Goal: Information Seeking & Learning: Learn about a topic

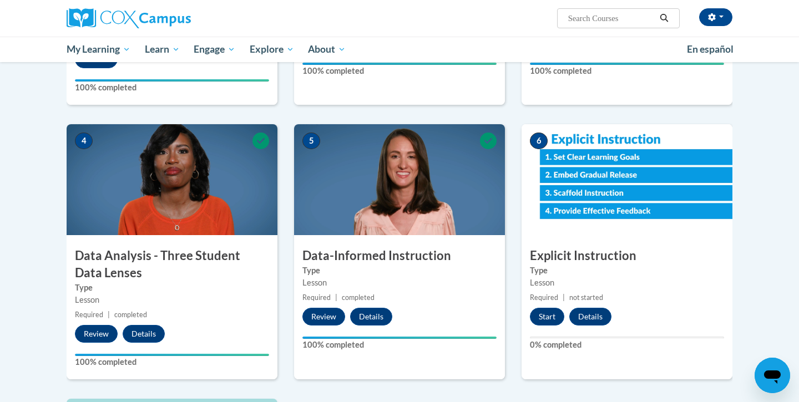
scroll to position [472, 0]
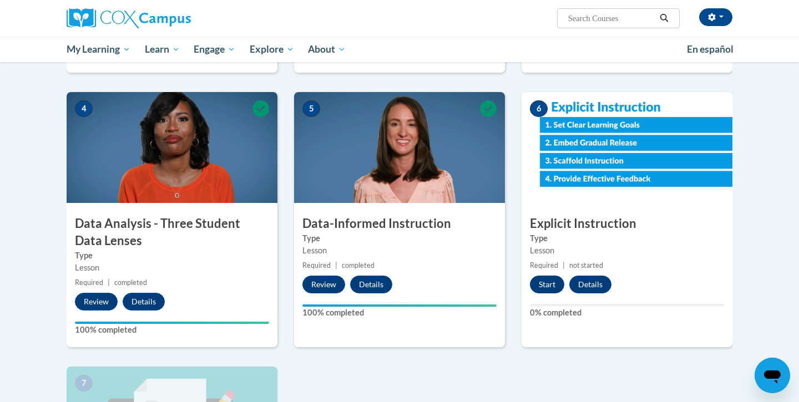
click at [541, 281] on button "Start" at bounding box center [547, 285] width 34 height 18
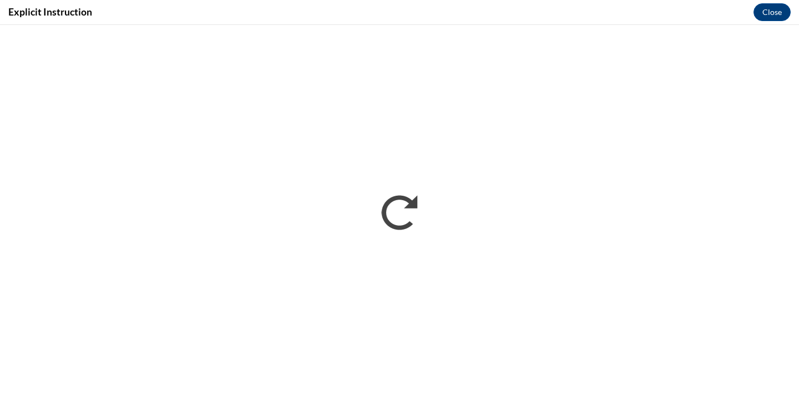
scroll to position [0, 0]
click at [766, 18] on button "Close" at bounding box center [771, 12] width 37 height 18
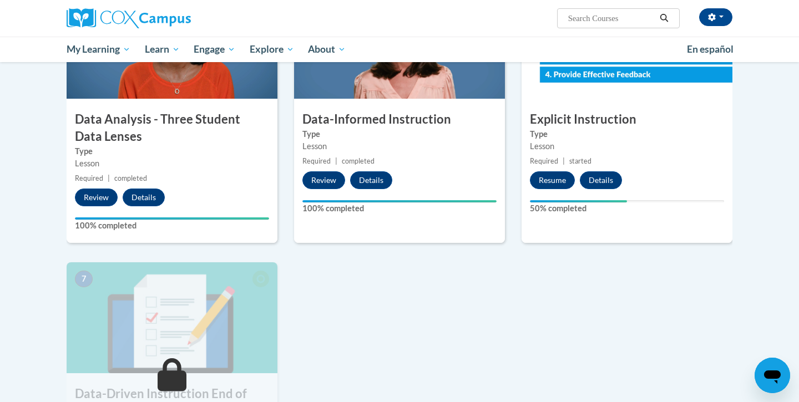
scroll to position [579, 0]
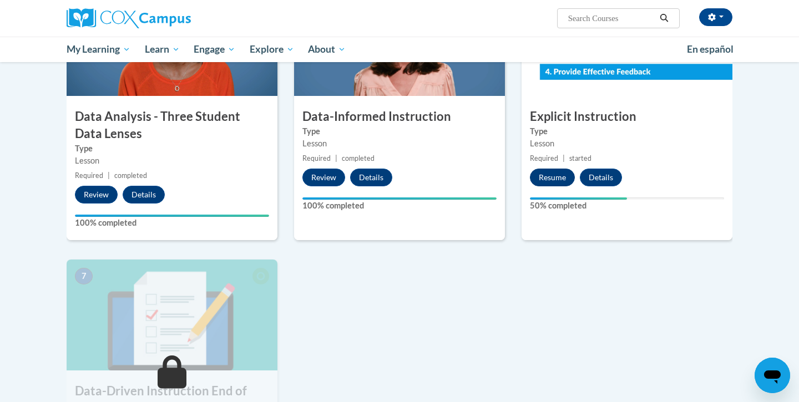
click at [549, 175] on button "Resume" at bounding box center [552, 178] width 45 height 18
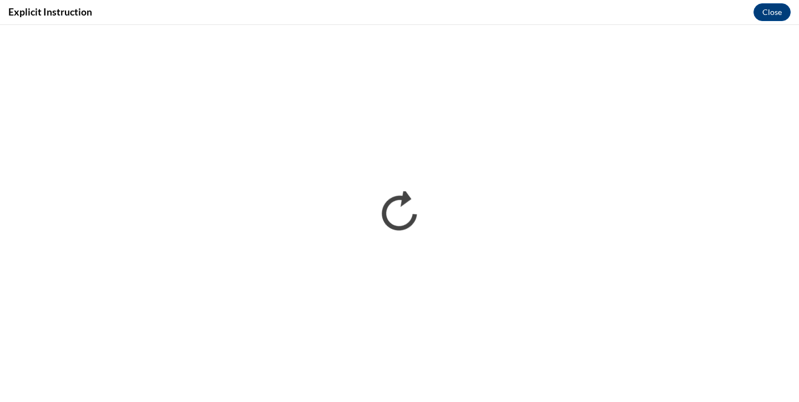
scroll to position [0, 0]
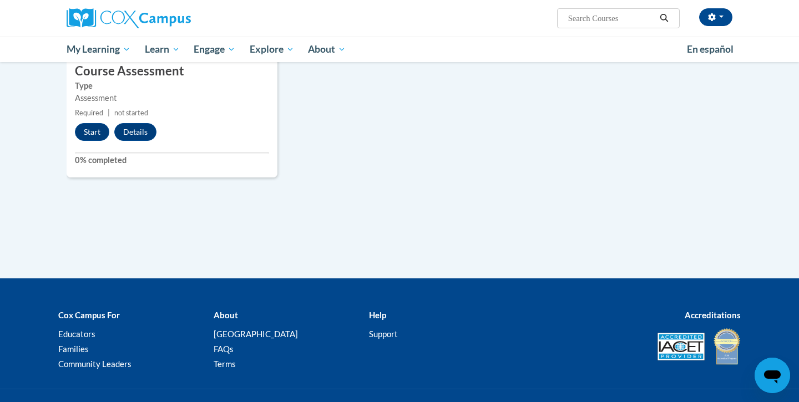
scroll to position [857, 0]
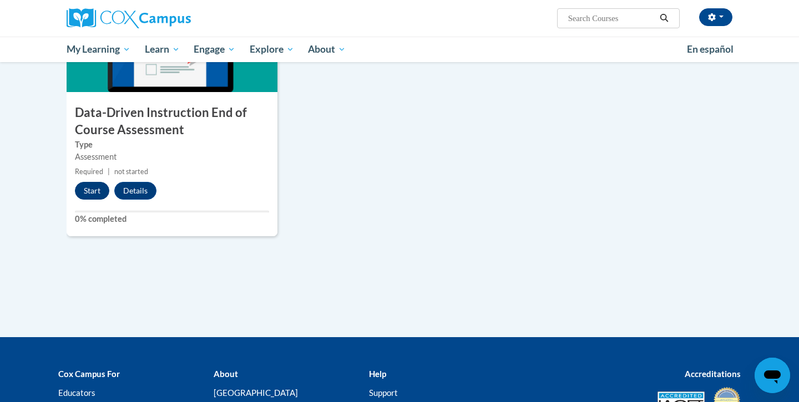
click at [87, 189] on button "Start" at bounding box center [92, 191] width 34 height 18
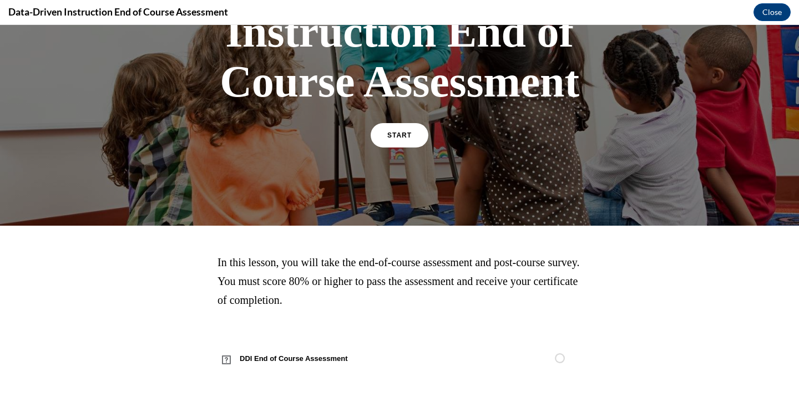
scroll to position [148, 0]
click at [404, 153] on div "START" at bounding box center [399, 140] width 58 height 34
click at [394, 139] on link "START" at bounding box center [399, 136] width 60 height 26
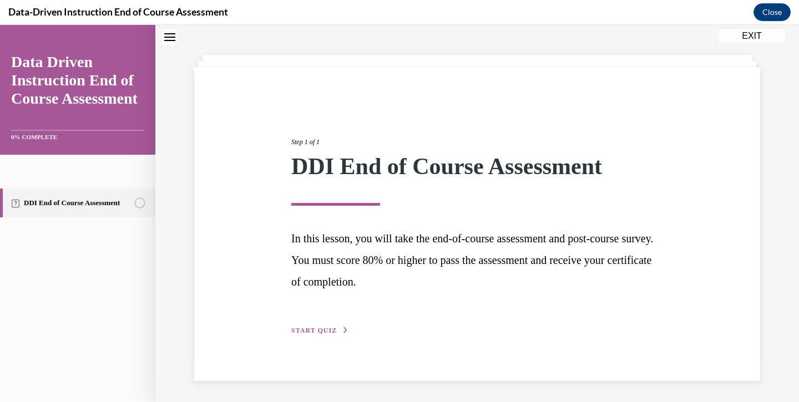
scroll to position [42, 0]
click at [327, 332] on span "START QUIZ" at bounding box center [313, 331] width 45 height 8
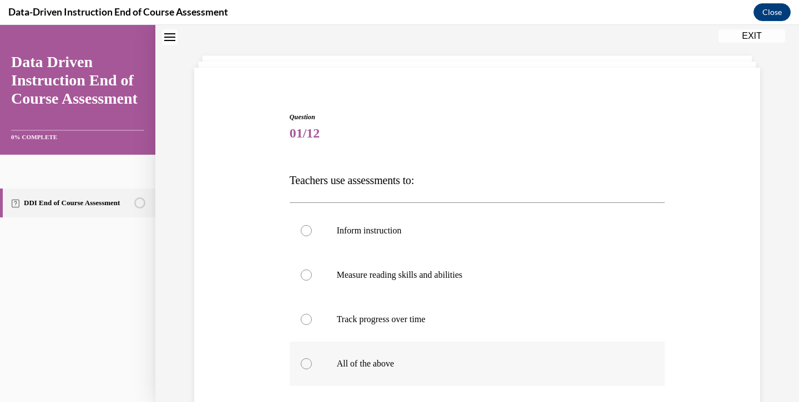
click at [350, 369] on p "All of the above" at bounding box center [487, 363] width 301 height 11
click at [312, 369] on input "All of the above" at bounding box center [306, 363] width 11 height 11
radio input "true"
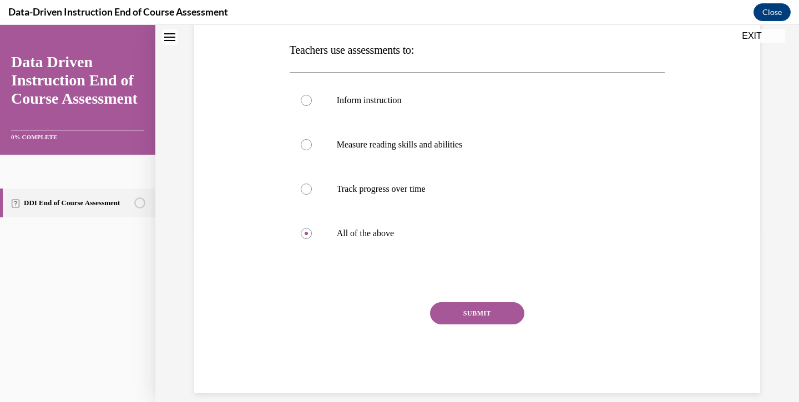
click at [468, 314] on button "SUBMIT" at bounding box center [477, 313] width 94 height 22
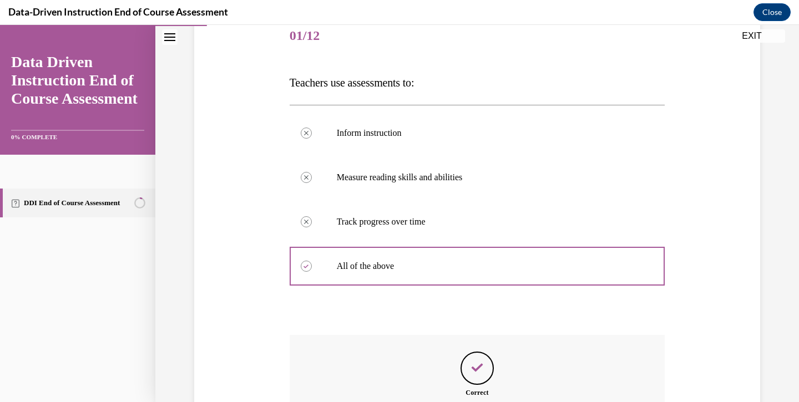
scroll to position [262, 0]
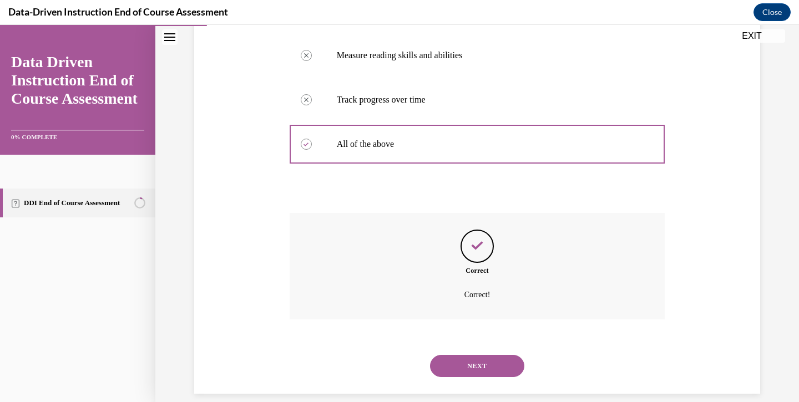
click at [466, 355] on button "NEXT" at bounding box center [477, 366] width 94 height 22
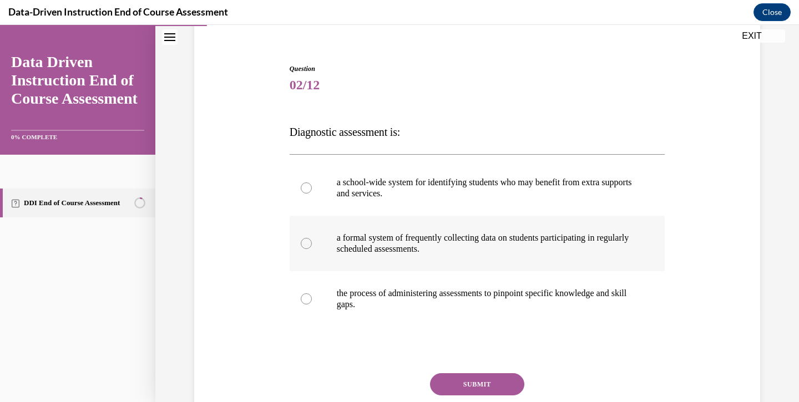
scroll to position [93, 0]
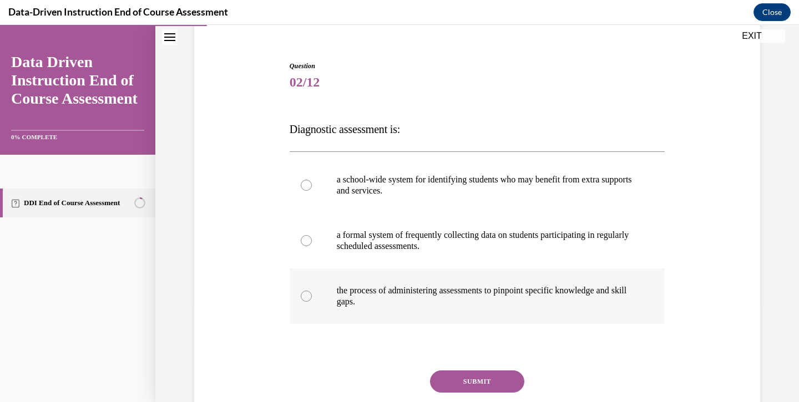
click at [424, 296] on p "the process of administering assessments to pinpoint specific knowledge and ski…" at bounding box center [487, 296] width 301 height 22
click at [312, 296] on input "the process of administering assessments to pinpoint specific knowledge and ski…" at bounding box center [306, 296] width 11 height 11
radio input "true"
click at [465, 385] on button "SUBMIT" at bounding box center [477, 381] width 94 height 22
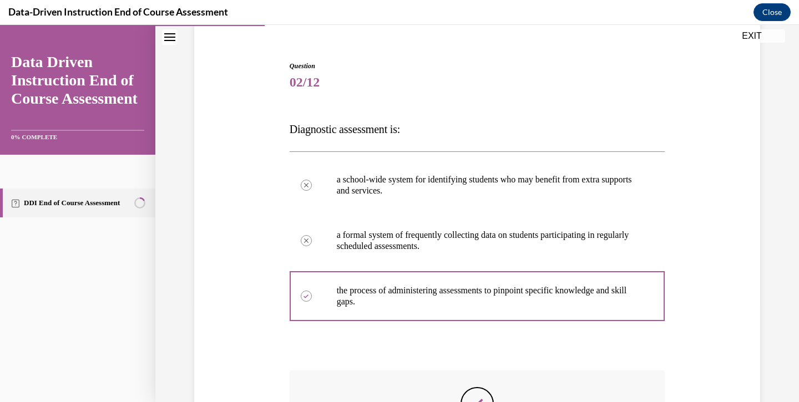
scroll to position [13, 0]
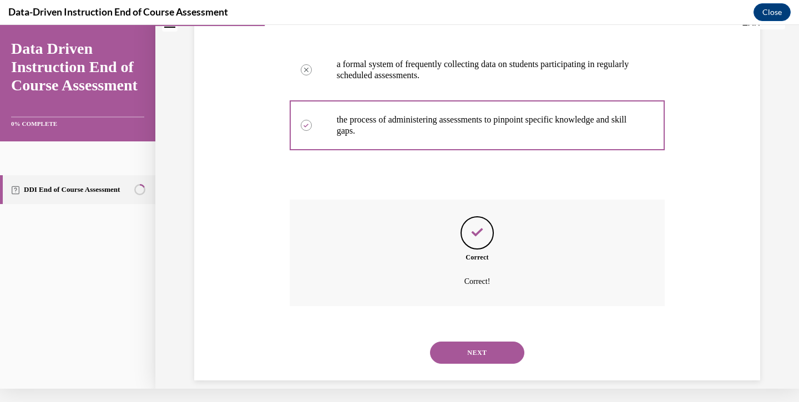
click at [476, 342] on button "NEXT" at bounding box center [477, 353] width 94 height 22
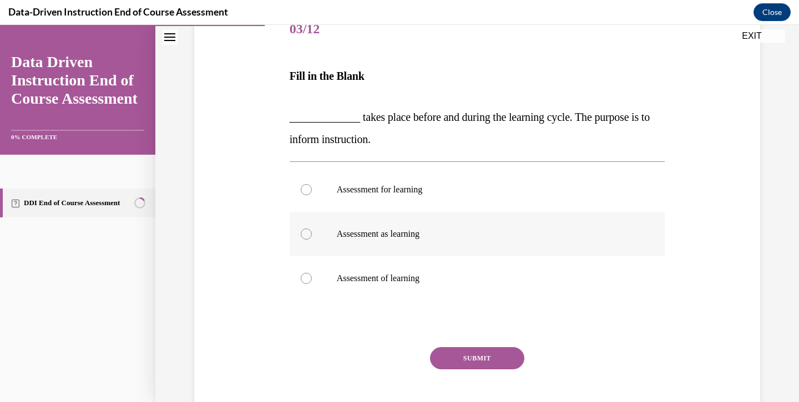
scroll to position [151, 0]
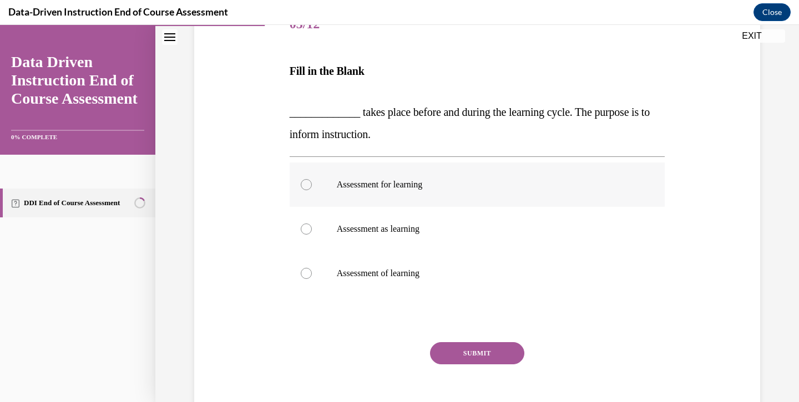
click at [412, 181] on p "Assessment for learning" at bounding box center [487, 184] width 301 height 11
click at [312, 181] on input "Assessment for learning" at bounding box center [306, 184] width 11 height 11
radio input "true"
click at [469, 347] on button "SUBMIT" at bounding box center [477, 353] width 94 height 22
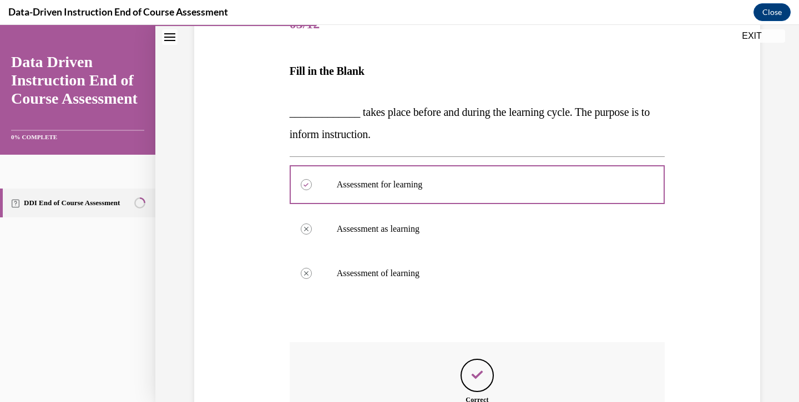
scroll to position [13, 0]
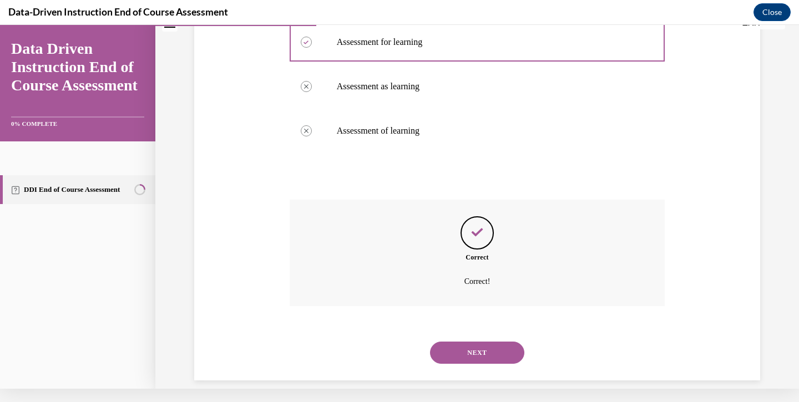
click at [473, 342] on button "NEXT" at bounding box center [477, 353] width 94 height 22
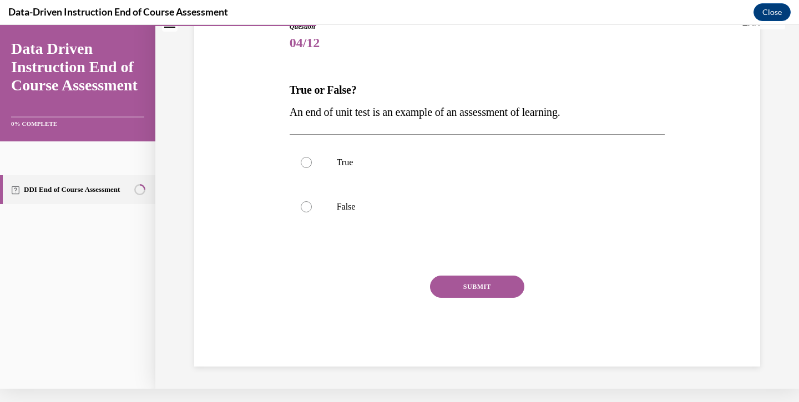
scroll to position [92, 0]
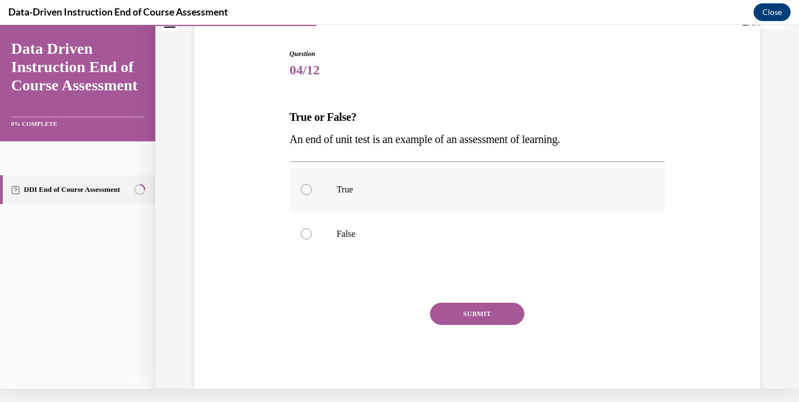
click at [333, 177] on label "True" at bounding box center [476, 189] width 375 height 44
click at [312, 184] on input "True" at bounding box center [306, 189] width 11 height 11
radio input "true"
click at [474, 309] on button "SUBMIT" at bounding box center [477, 314] width 94 height 22
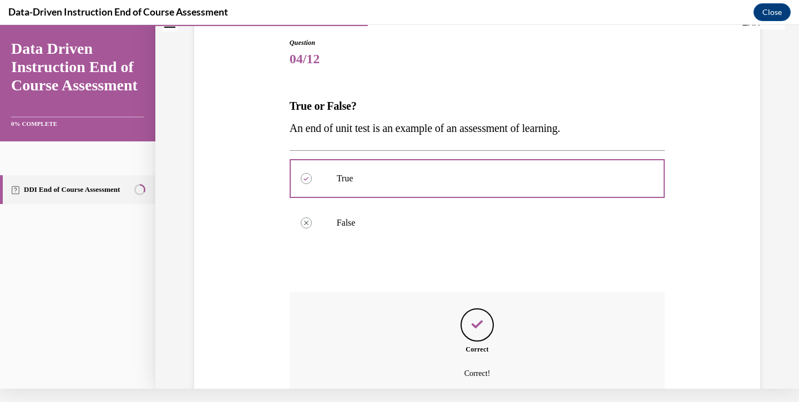
scroll to position [195, 0]
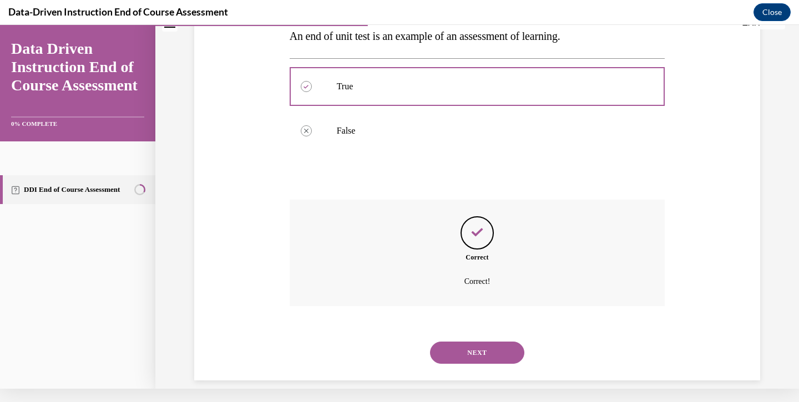
click at [473, 342] on button "NEXT" at bounding box center [477, 353] width 94 height 22
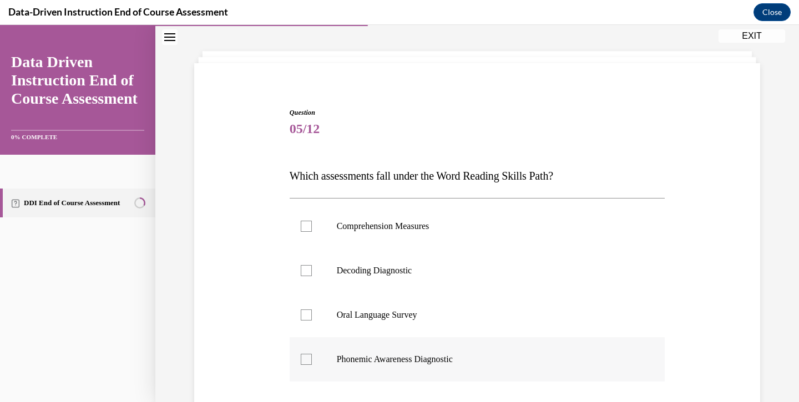
scroll to position [87, 0]
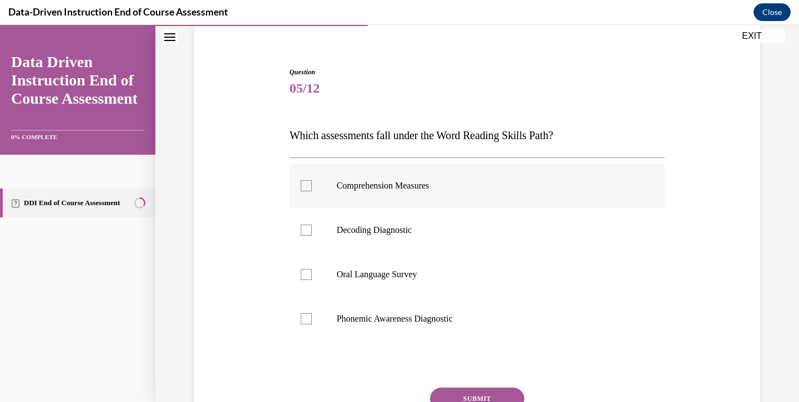
click at [402, 186] on p "Comprehension Measures" at bounding box center [487, 185] width 301 height 11
click at [312, 186] on input "Comprehension Measures" at bounding box center [306, 185] width 11 height 11
checkbox input "true"
click at [399, 284] on label "Oral Language Survey" at bounding box center [476, 274] width 375 height 44
click at [312, 280] on input "Oral Language Survey" at bounding box center [306, 274] width 11 height 11
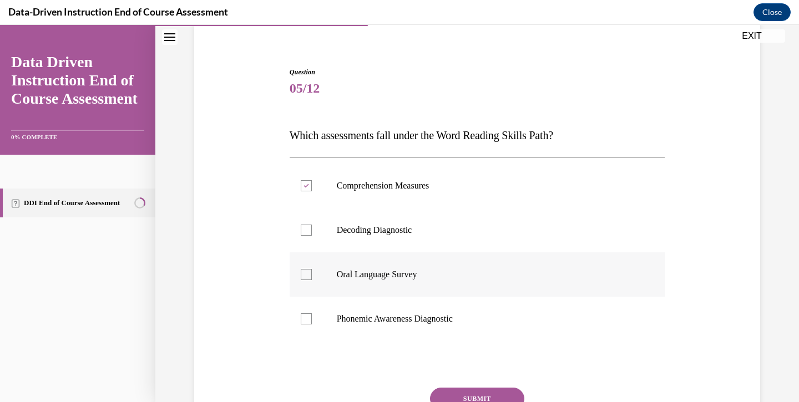
checkbox input "true"
click at [412, 314] on p "Phonemic Awareness Diagnostic" at bounding box center [487, 318] width 301 height 11
click at [312, 314] on input "Phonemic Awareness Diagnostic" at bounding box center [306, 318] width 11 height 11
checkbox input "true"
click at [363, 194] on label "Comprehension Measures" at bounding box center [476, 186] width 375 height 44
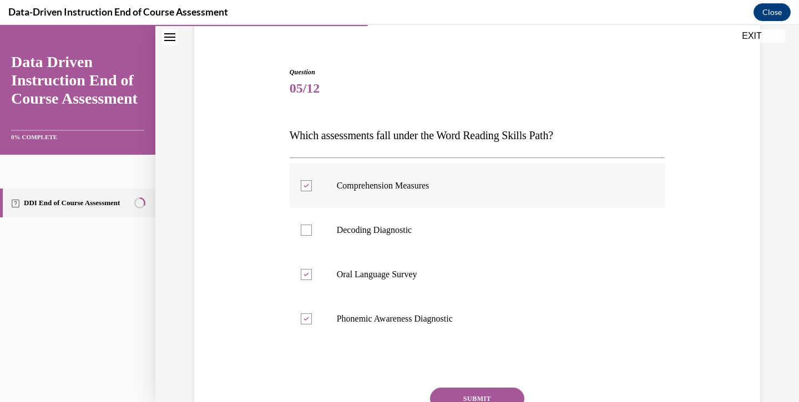
click at [312, 191] on input "Comprehension Measures" at bounding box center [306, 185] width 11 height 11
checkbox input "false"
click at [474, 393] on button "SUBMIT" at bounding box center [477, 399] width 94 height 22
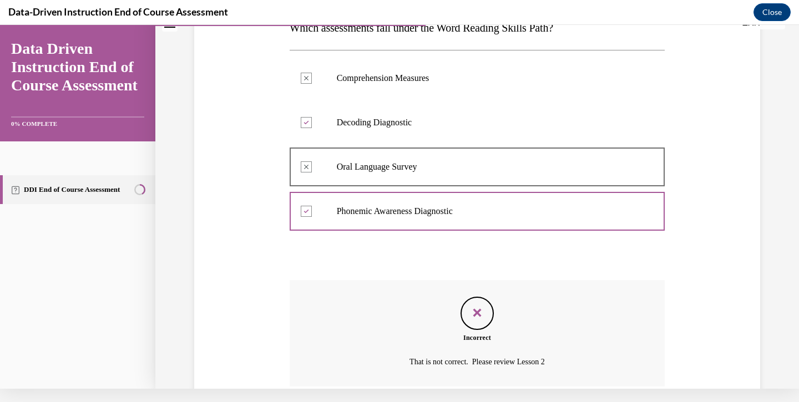
scroll to position [262, 0]
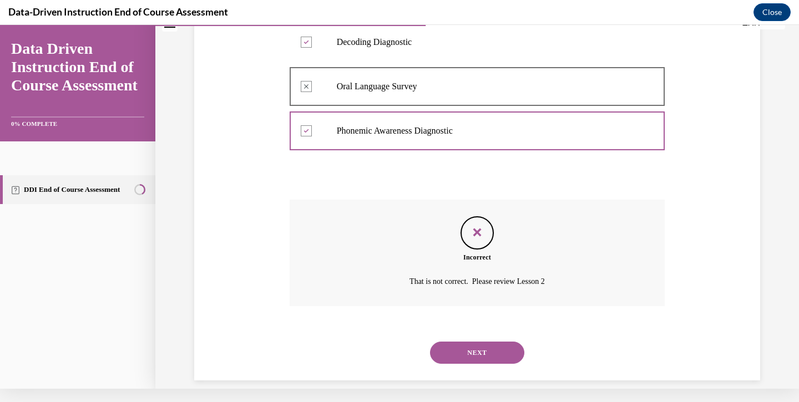
click at [464, 342] on button "NEXT" at bounding box center [477, 353] width 94 height 22
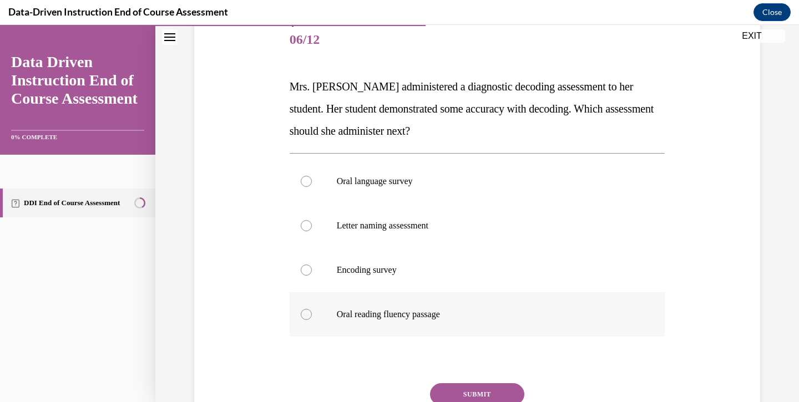
scroll to position [140, 0]
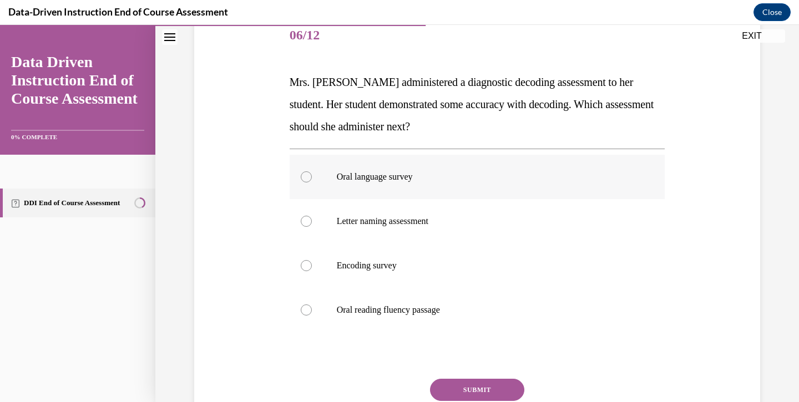
click at [362, 169] on label "Oral language survey" at bounding box center [476, 177] width 375 height 44
click at [312, 171] on input "Oral language survey" at bounding box center [306, 176] width 11 height 11
radio input "true"
click at [478, 389] on button "SUBMIT" at bounding box center [477, 390] width 94 height 22
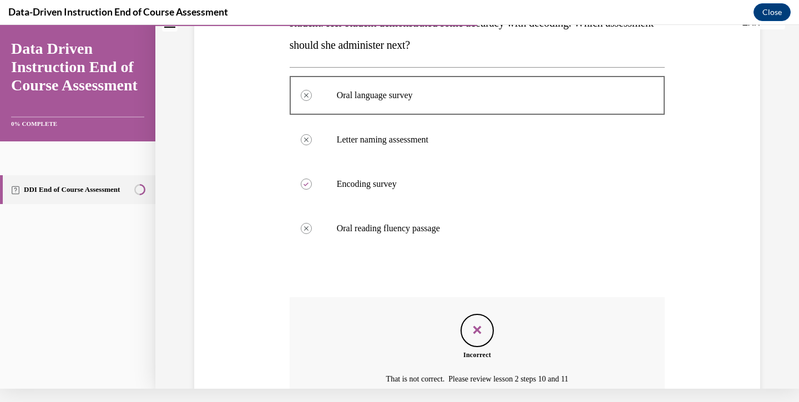
scroll to position [306, 0]
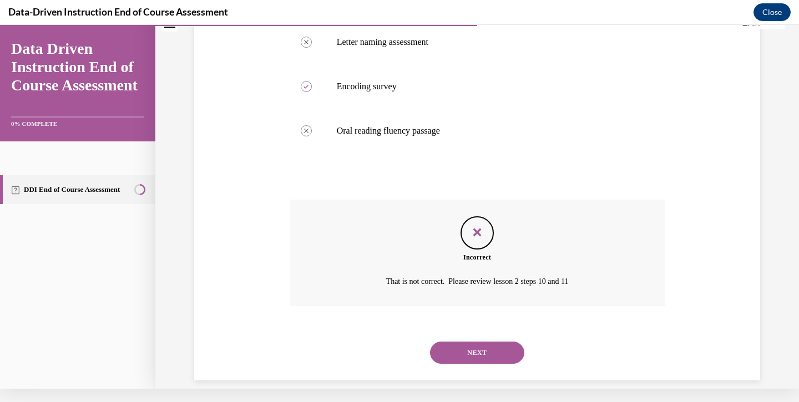
click at [466, 342] on button "NEXT" at bounding box center [477, 353] width 94 height 22
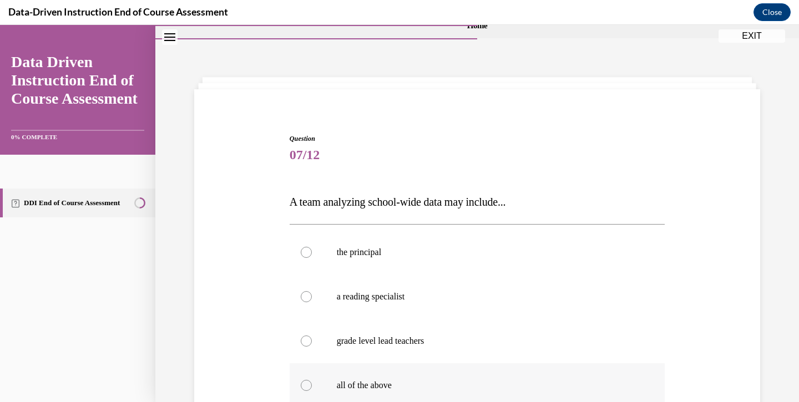
scroll to position [86, 0]
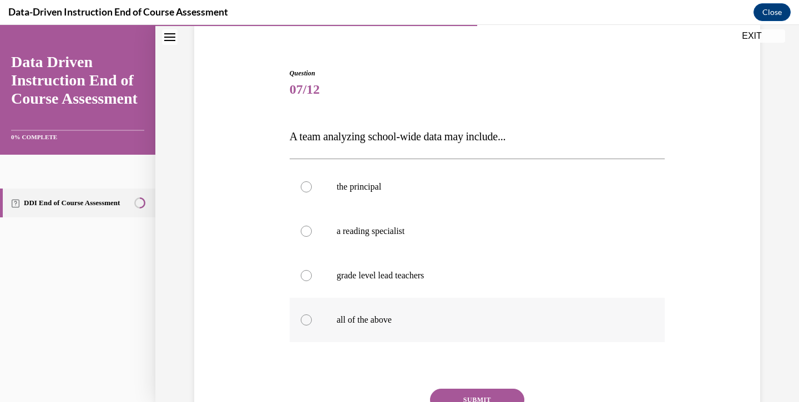
click at [466, 334] on label "all of the above" at bounding box center [476, 320] width 375 height 44
click at [312, 326] on input "all of the above" at bounding box center [306, 319] width 11 height 11
radio input "true"
click at [467, 396] on button "SUBMIT" at bounding box center [477, 400] width 94 height 22
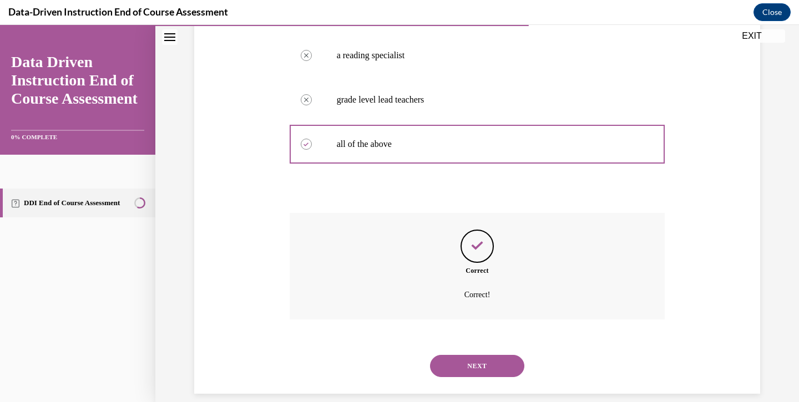
scroll to position [13, 0]
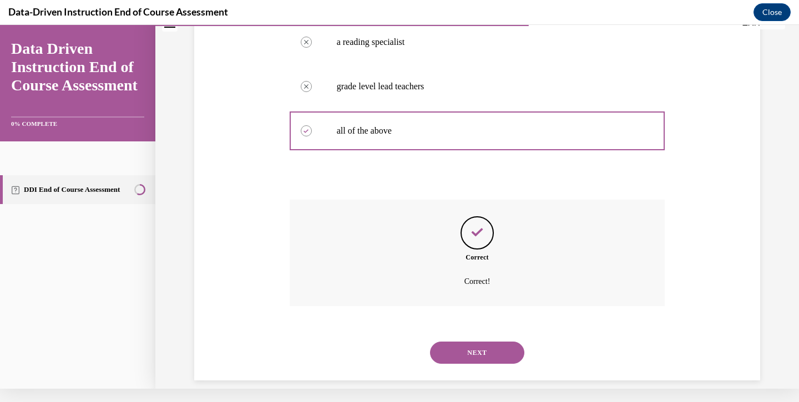
click at [455, 342] on button "NEXT" at bounding box center [477, 353] width 94 height 22
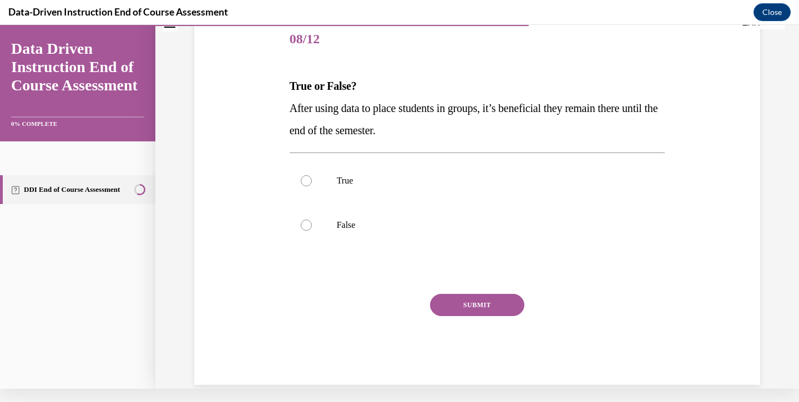
scroll to position [0, 0]
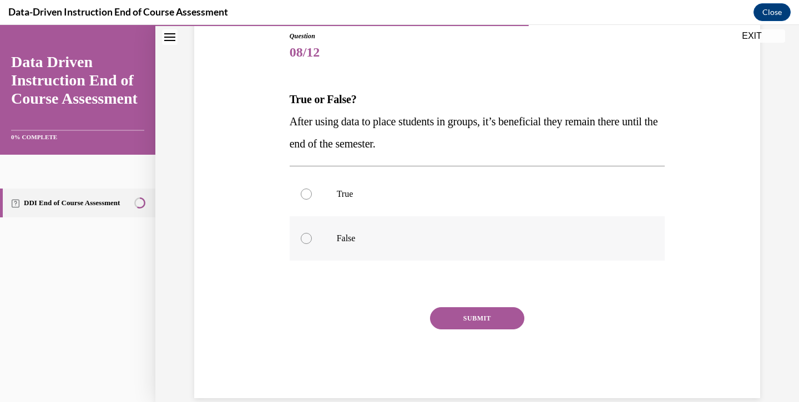
click at [331, 235] on label "False" at bounding box center [476, 238] width 375 height 44
click at [312, 235] on input "False" at bounding box center [306, 238] width 11 height 11
radio input "true"
click at [463, 317] on button "SUBMIT" at bounding box center [477, 318] width 94 height 22
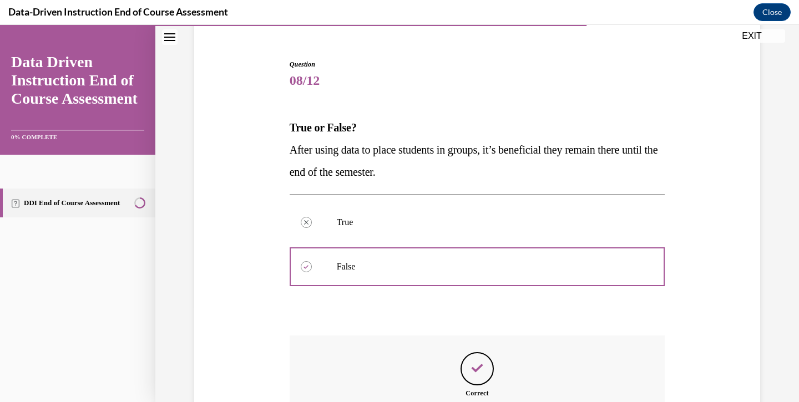
scroll to position [217, 0]
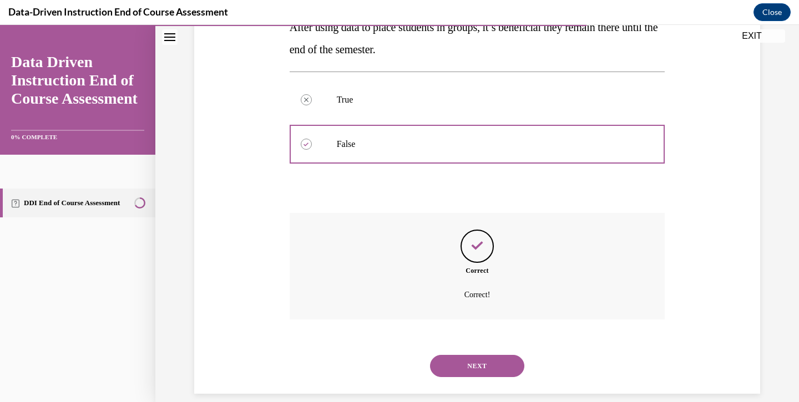
click at [465, 344] on div "NEXT" at bounding box center [476, 366] width 375 height 44
click at [464, 356] on button "NEXT" at bounding box center [477, 366] width 94 height 22
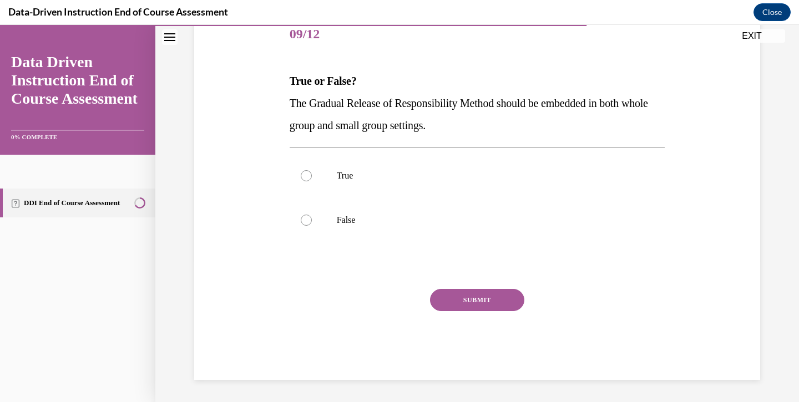
scroll to position [123, 0]
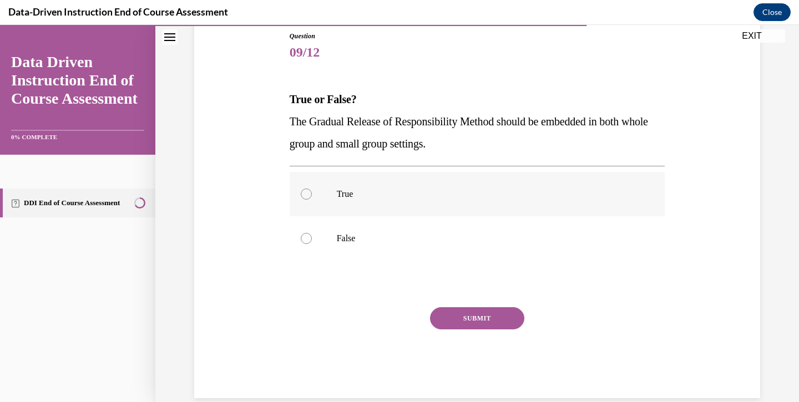
click at [361, 182] on label "True" at bounding box center [476, 194] width 375 height 44
click at [312, 189] on input "True" at bounding box center [306, 194] width 11 height 11
radio input "true"
click at [482, 313] on button "SUBMIT" at bounding box center [477, 318] width 94 height 22
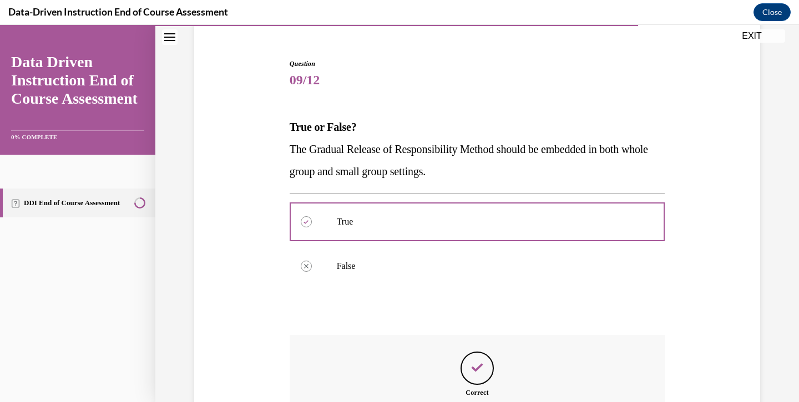
scroll to position [217, 0]
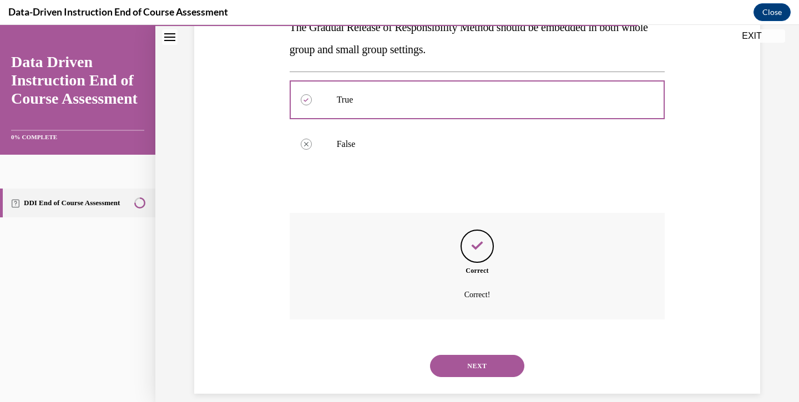
click at [476, 355] on button "NEXT" at bounding box center [477, 366] width 94 height 22
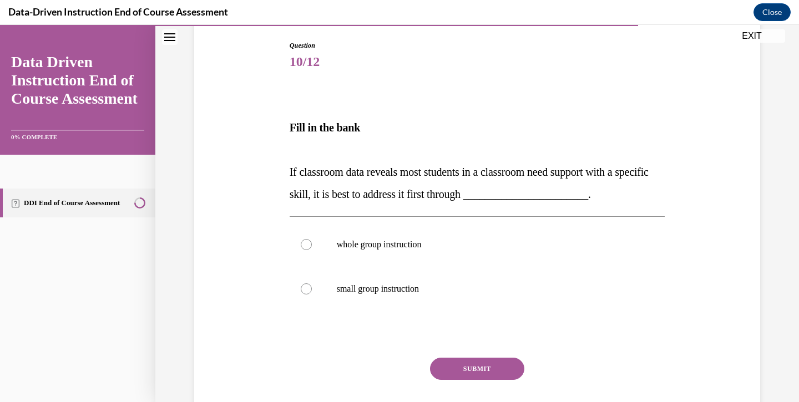
scroll to position [114, 0]
click at [392, 257] on label "whole group instruction" at bounding box center [476, 244] width 375 height 44
click at [312, 250] on input "whole group instruction" at bounding box center [306, 243] width 11 height 11
radio input "true"
click at [485, 370] on button "SUBMIT" at bounding box center [477, 368] width 94 height 22
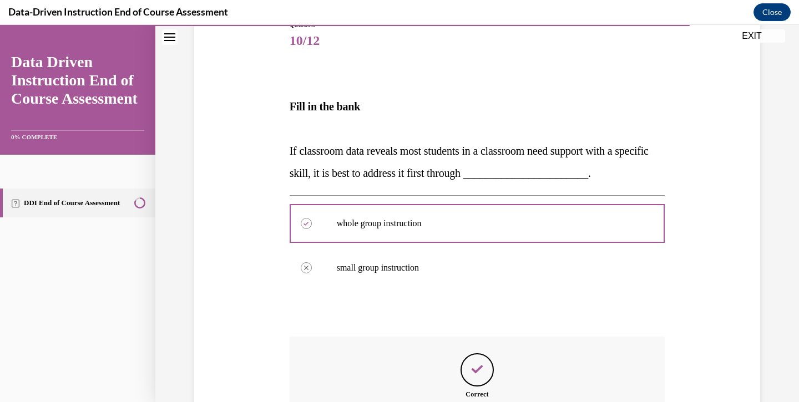
scroll to position [258, 0]
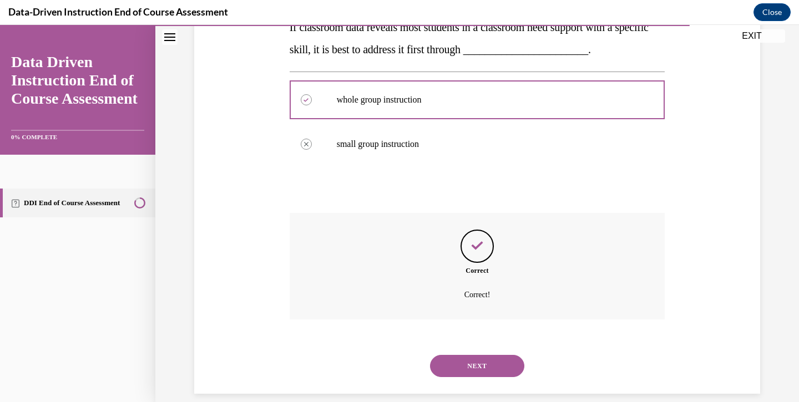
click at [483, 355] on button "NEXT" at bounding box center [477, 366] width 94 height 22
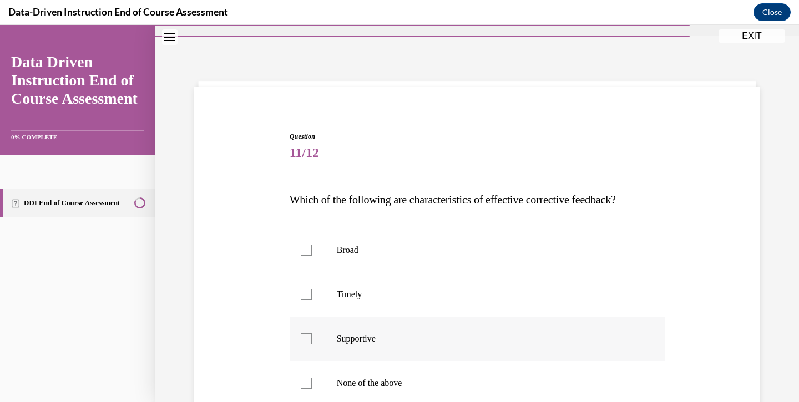
scroll to position [84, 0]
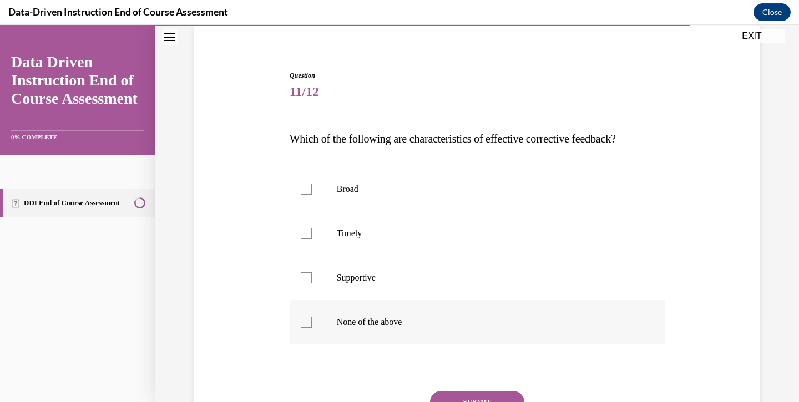
click at [367, 320] on p "None of the above" at bounding box center [487, 322] width 301 height 11
click at [312, 320] on input "None of the above" at bounding box center [306, 322] width 11 height 11
checkbox input "true"
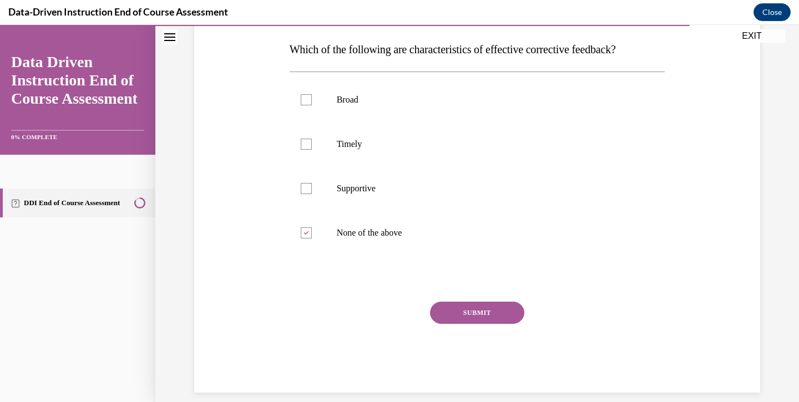
scroll to position [172, 0]
click at [464, 317] on button "SUBMIT" at bounding box center [477, 313] width 94 height 22
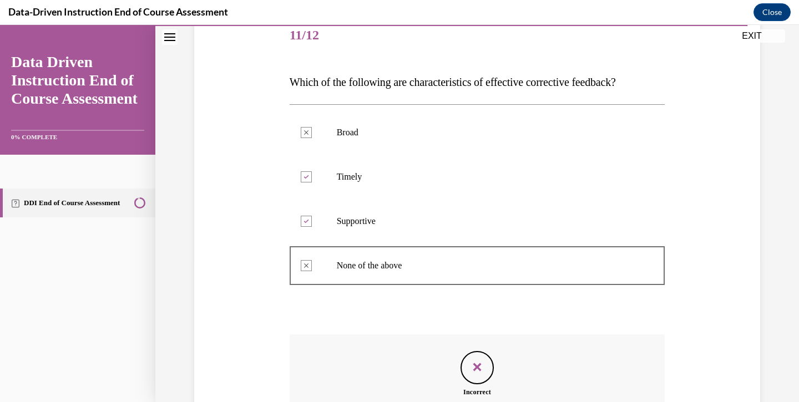
scroll to position [262, 0]
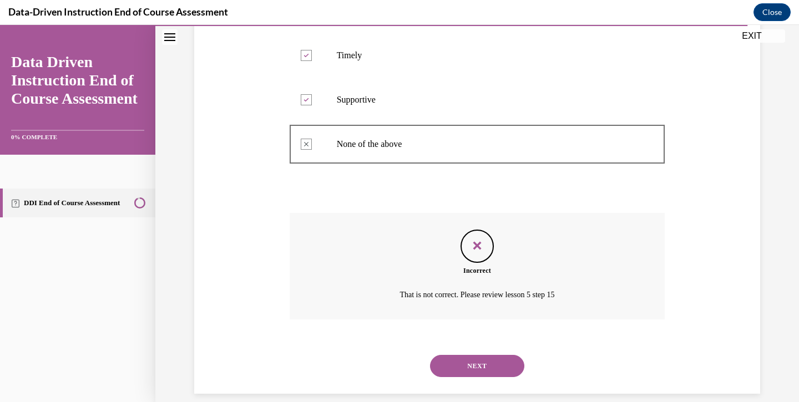
click at [446, 355] on button "NEXT" at bounding box center [477, 366] width 94 height 22
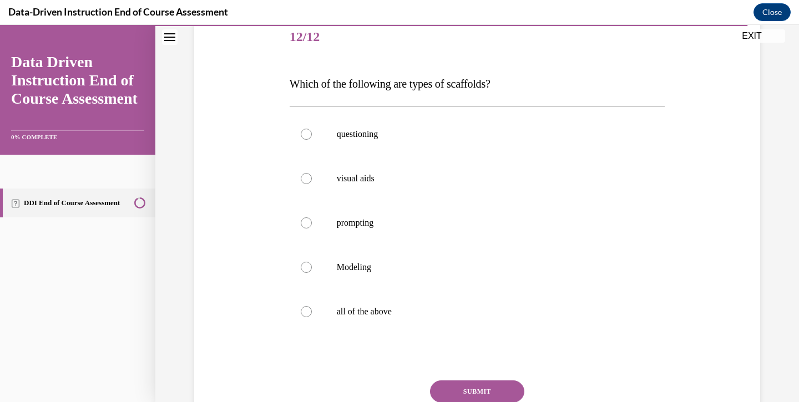
scroll to position [141, 0]
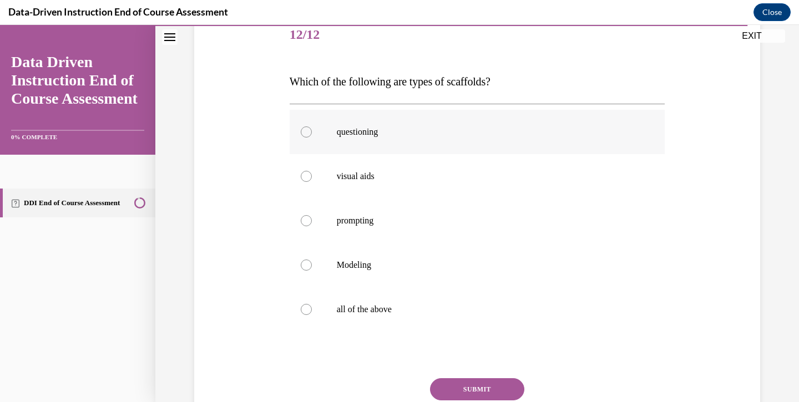
click at [355, 129] on p "questioning" at bounding box center [487, 131] width 301 height 11
click at [312, 129] on input "questioning" at bounding box center [306, 131] width 11 height 11
radio input "true"
click at [370, 181] on p "visual aids" at bounding box center [487, 176] width 301 height 11
click at [312, 181] on input "visual aids" at bounding box center [306, 176] width 11 height 11
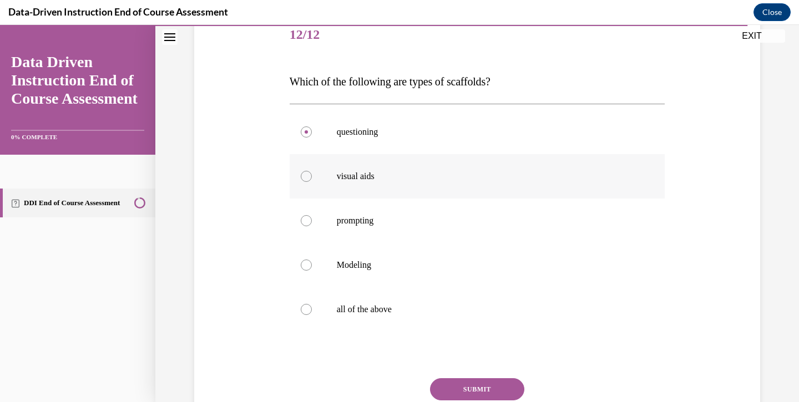
radio input "true"
click at [378, 214] on label "prompting" at bounding box center [476, 221] width 375 height 44
click at [312, 215] on input "prompting" at bounding box center [306, 220] width 11 height 11
radio input "true"
click at [374, 308] on p "all of the above" at bounding box center [487, 309] width 301 height 11
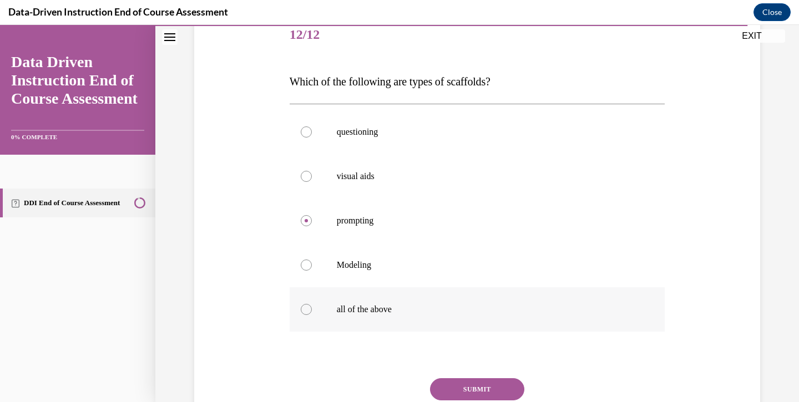
click at [312, 308] on input "all of the above" at bounding box center [306, 309] width 11 height 11
radio input "true"
click at [480, 384] on button "SUBMIT" at bounding box center [477, 389] width 94 height 22
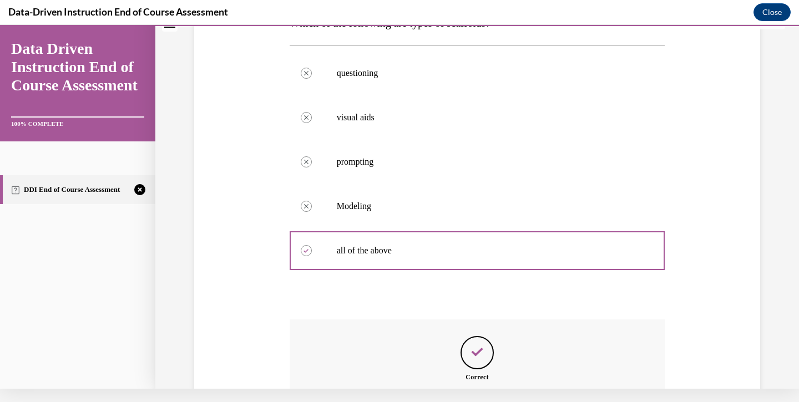
scroll to position [306, 0]
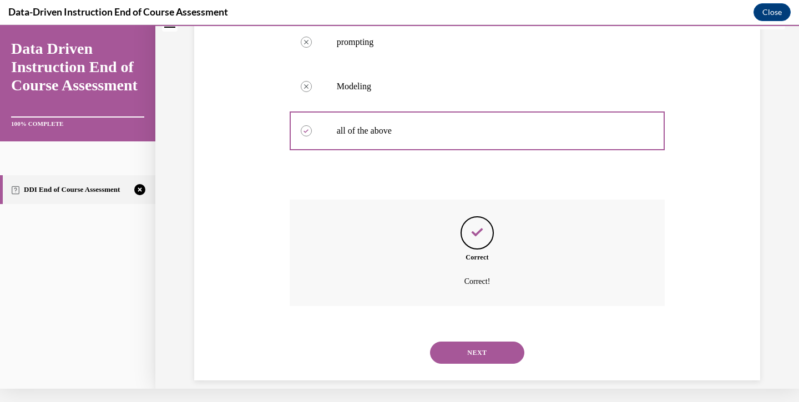
click at [470, 347] on button "NEXT" at bounding box center [477, 353] width 94 height 22
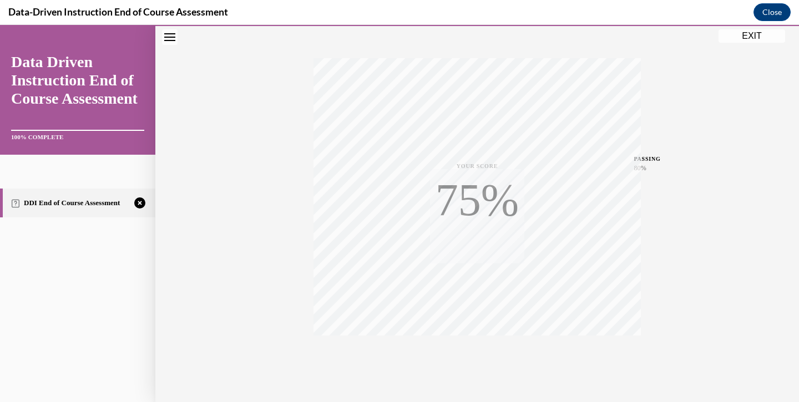
scroll to position [191, 0]
click at [476, 339] on icon "button" at bounding box center [477, 334] width 39 height 12
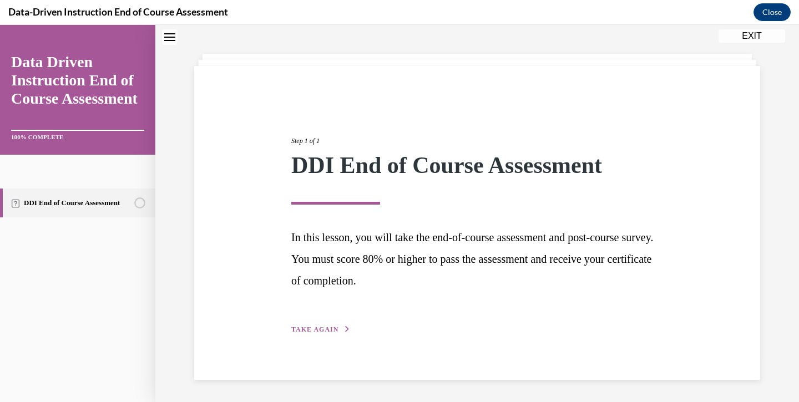
scroll to position [42, 0]
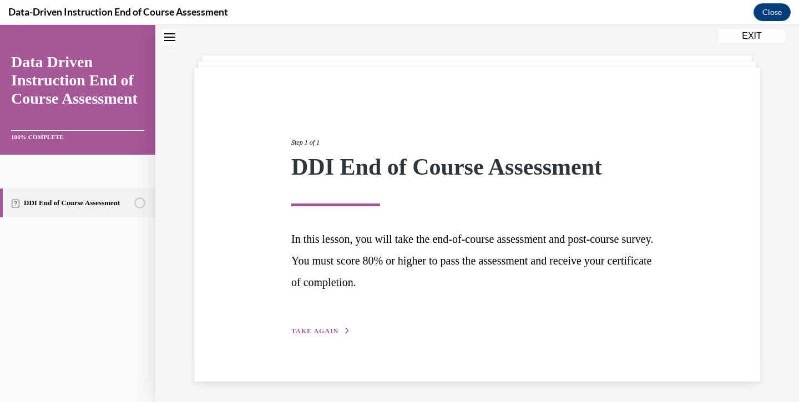
click at [344, 330] on icon "button" at bounding box center [347, 331] width 7 height 6
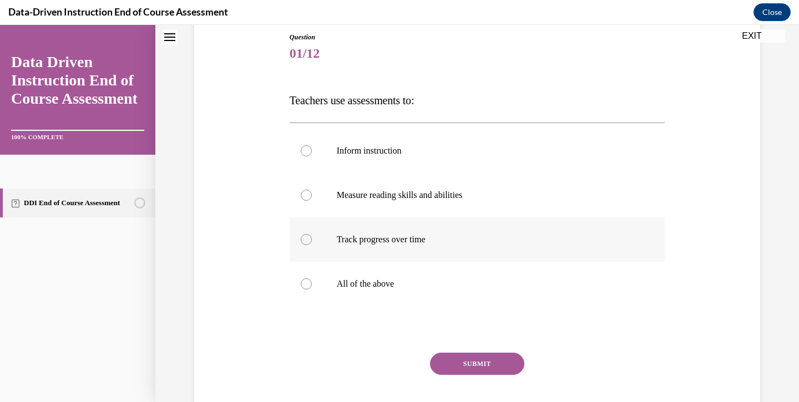
scroll to position [125, 0]
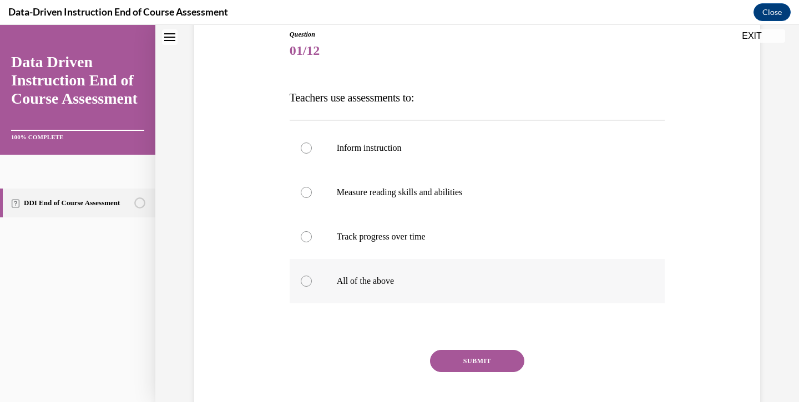
click at [384, 291] on label "All of the above" at bounding box center [476, 281] width 375 height 44
click at [312, 287] on input "All of the above" at bounding box center [306, 281] width 11 height 11
radio input "true"
click at [450, 359] on button "SUBMIT" at bounding box center [477, 361] width 94 height 22
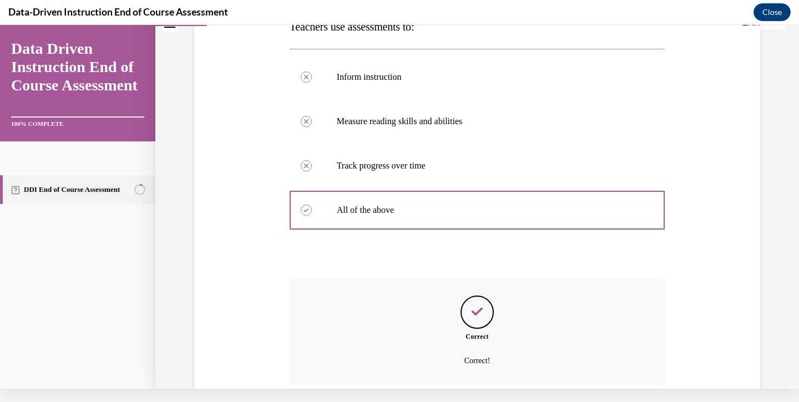
scroll to position [262, 0]
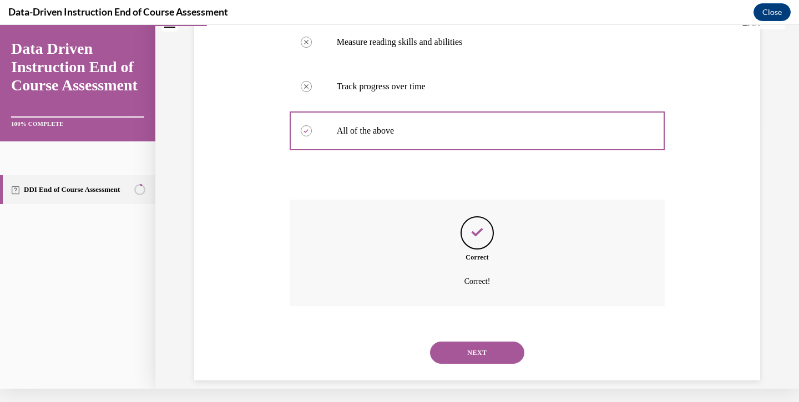
click at [459, 342] on button "NEXT" at bounding box center [477, 353] width 94 height 22
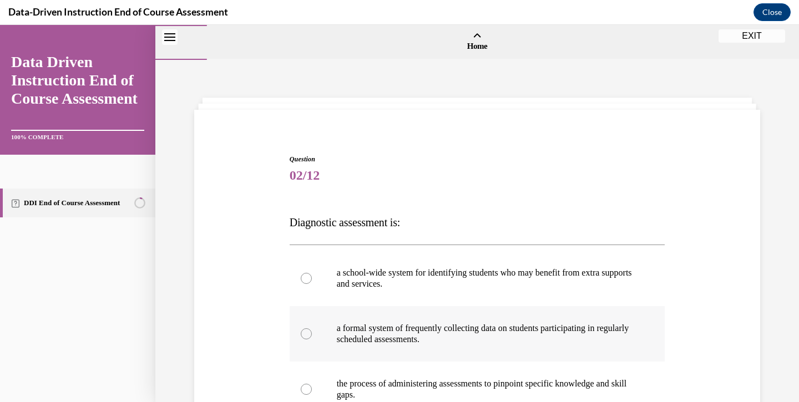
scroll to position [123, 0]
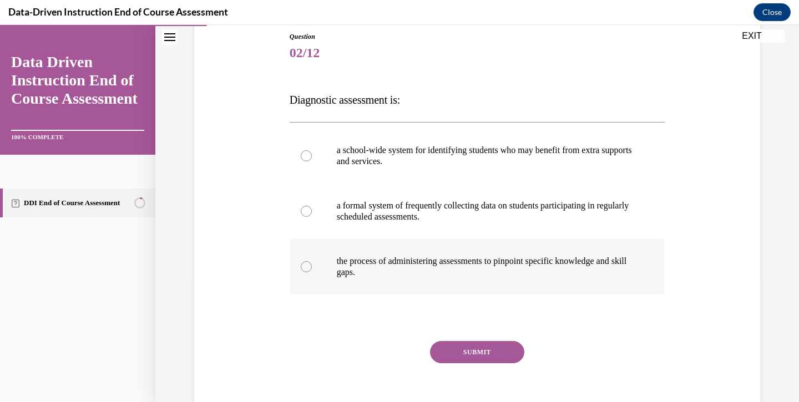
click at [425, 276] on p "the process of administering assessments to pinpoint specific knowledge and ski…" at bounding box center [487, 267] width 301 height 22
click at [312, 272] on input "the process of administering assessments to pinpoint specific knowledge and ski…" at bounding box center [306, 266] width 11 height 11
radio input "true"
click at [471, 352] on button "SUBMIT" at bounding box center [477, 352] width 94 height 22
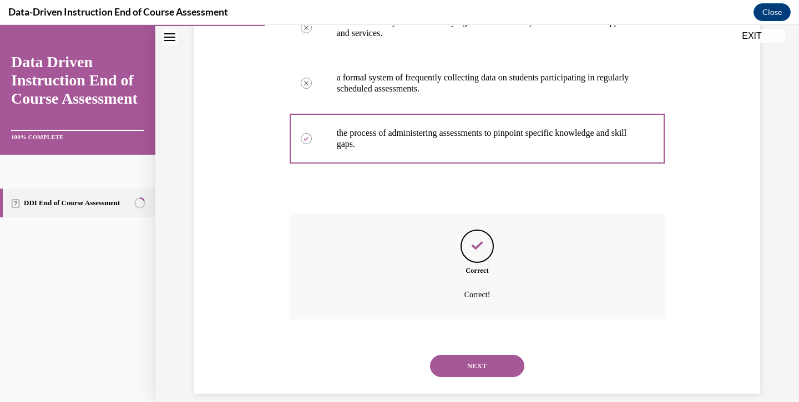
scroll to position [13, 0]
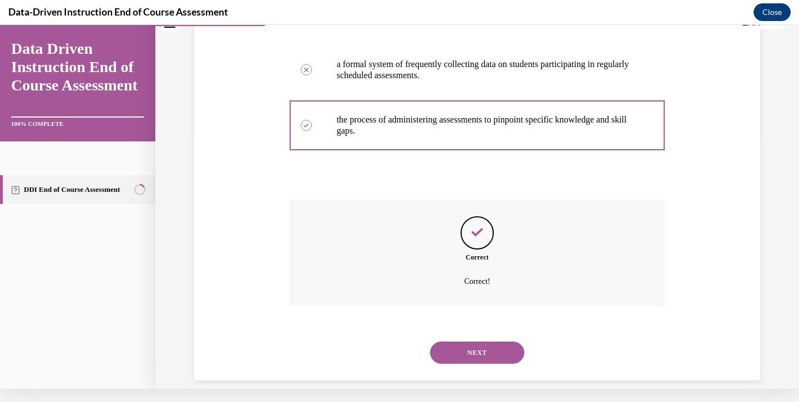
click at [471, 352] on div "NEXT" at bounding box center [476, 353] width 375 height 44
click at [473, 342] on button "NEXT" at bounding box center [477, 353] width 94 height 22
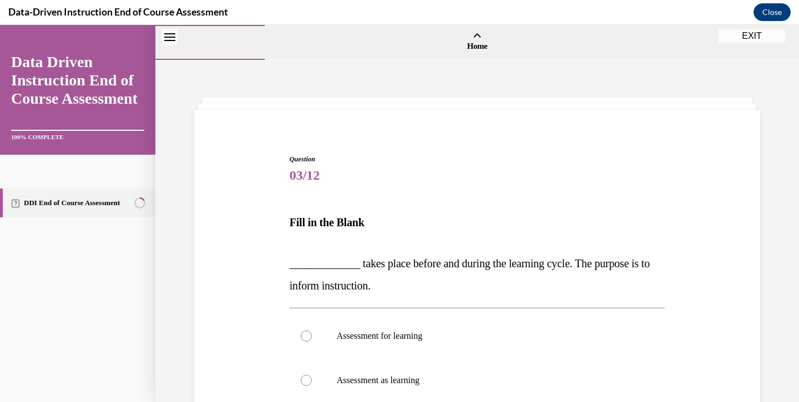
scroll to position [95, 0]
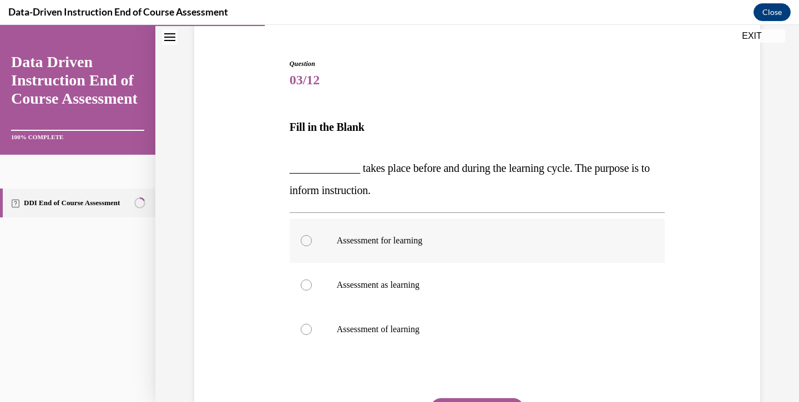
click at [413, 250] on label "Assessment for learning" at bounding box center [476, 241] width 375 height 44
click at [312, 246] on input "Assessment for learning" at bounding box center [306, 240] width 11 height 11
radio input "true"
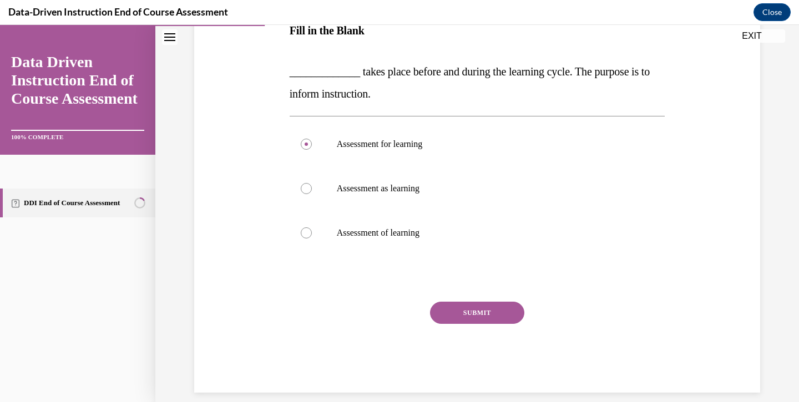
scroll to position [191, 0]
click at [459, 315] on button "SUBMIT" at bounding box center [477, 313] width 94 height 22
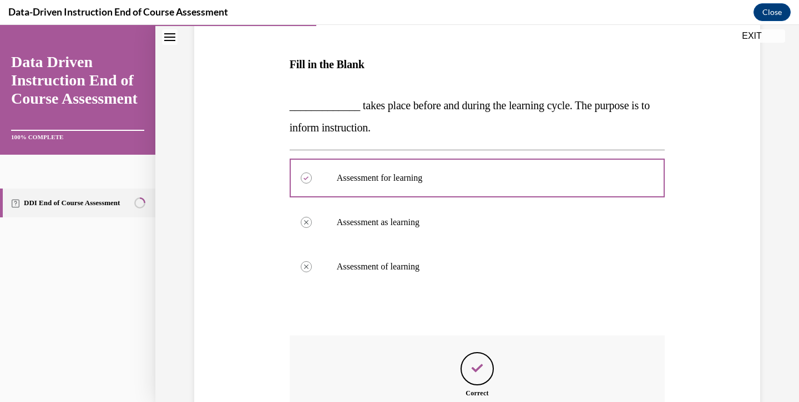
scroll to position [281, 0]
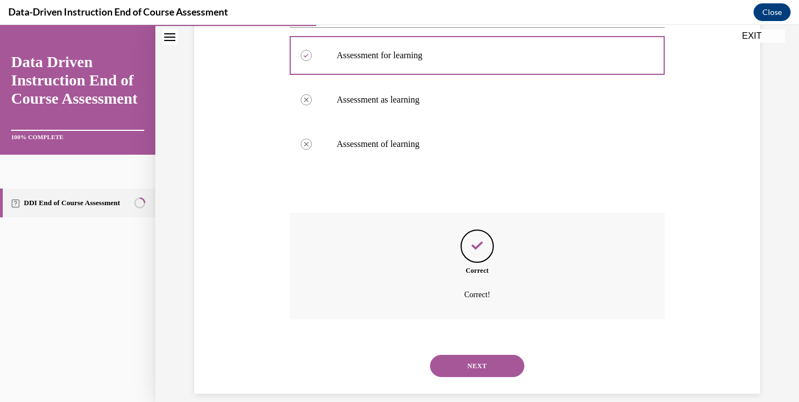
click at [460, 355] on button "NEXT" at bounding box center [477, 366] width 94 height 22
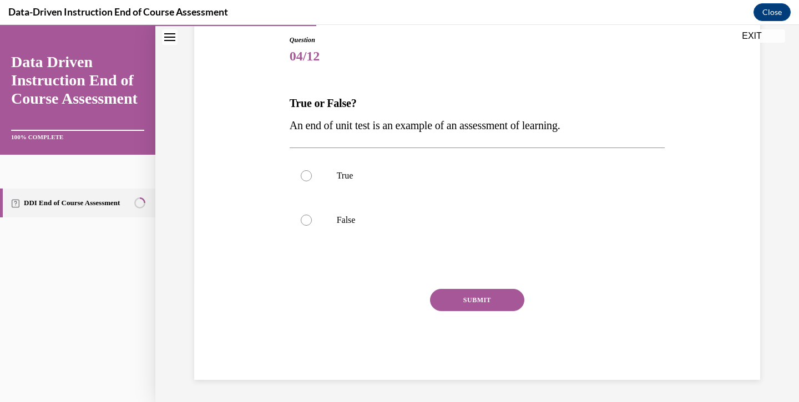
scroll to position [101, 0]
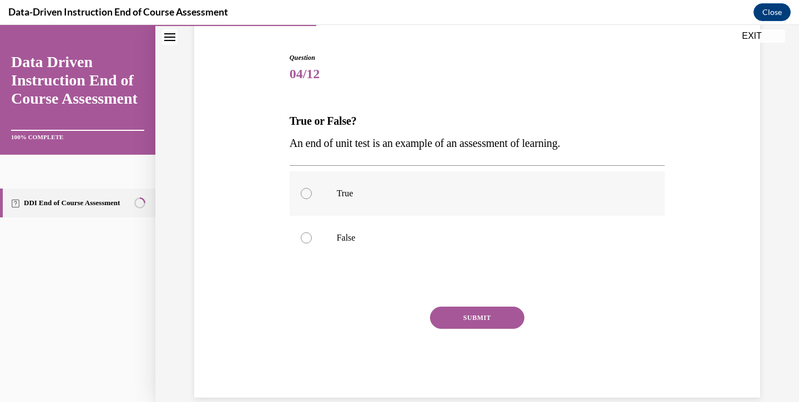
click at [365, 209] on label "True" at bounding box center [476, 193] width 375 height 44
click at [312, 199] on input "True" at bounding box center [306, 193] width 11 height 11
radio input "true"
click at [450, 313] on button "SUBMIT" at bounding box center [477, 318] width 94 height 22
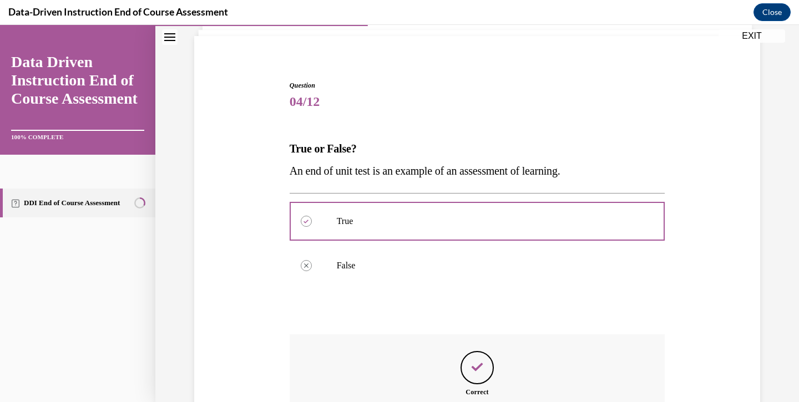
scroll to position [195, 0]
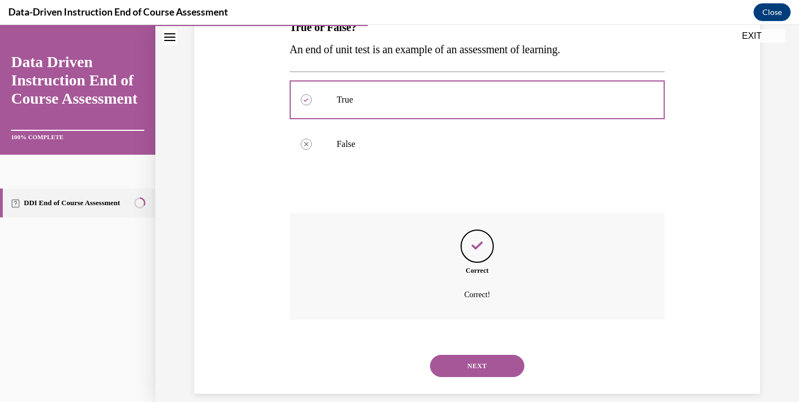
click at [454, 355] on button "NEXT" at bounding box center [477, 366] width 94 height 22
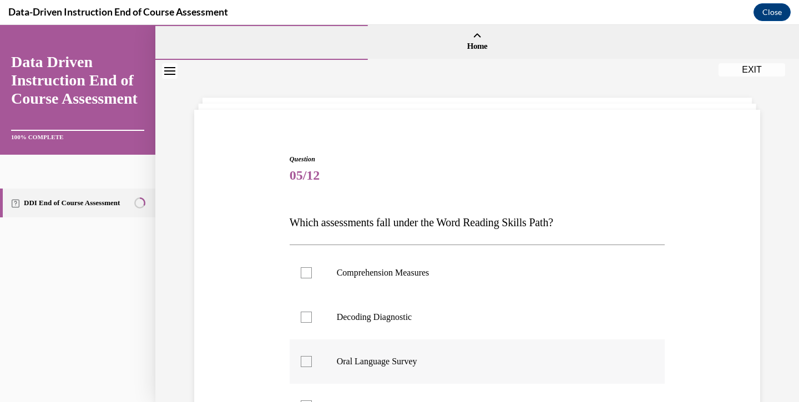
scroll to position [125, 0]
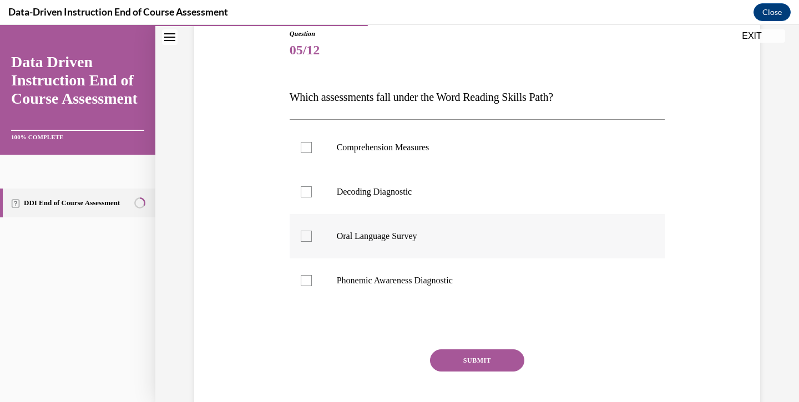
click at [361, 251] on label "Oral Language Survey" at bounding box center [476, 236] width 375 height 44
click at [312, 242] on input "Oral Language Survey" at bounding box center [306, 236] width 11 height 11
checkbox input "true"
click at [364, 285] on p "Phonemic Awareness Diagnostic" at bounding box center [487, 280] width 301 height 11
click at [312, 285] on input "Phonemic Awareness Diagnostic" at bounding box center [306, 280] width 11 height 11
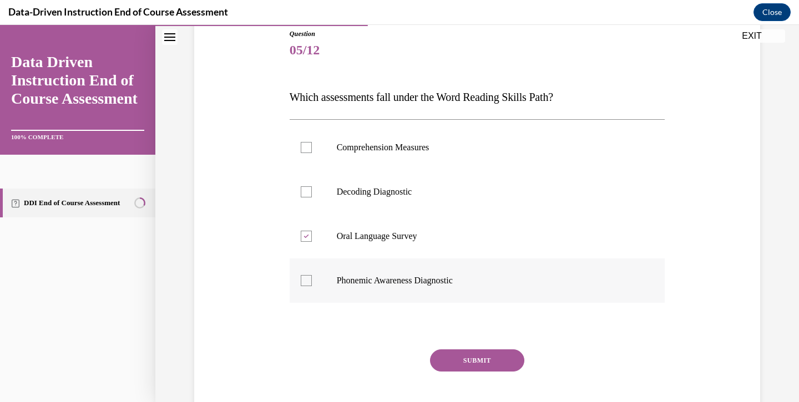
checkbox input "true"
click at [378, 209] on label "Decoding Diagnostic" at bounding box center [476, 192] width 375 height 44
click at [312, 197] on input "Decoding Diagnostic" at bounding box center [306, 191] width 11 height 11
checkbox input "true"
click at [491, 364] on button "SUBMIT" at bounding box center [477, 360] width 94 height 22
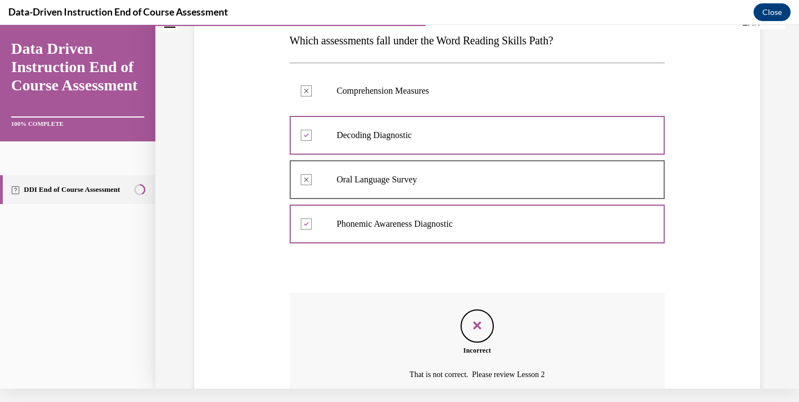
scroll to position [262, 0]
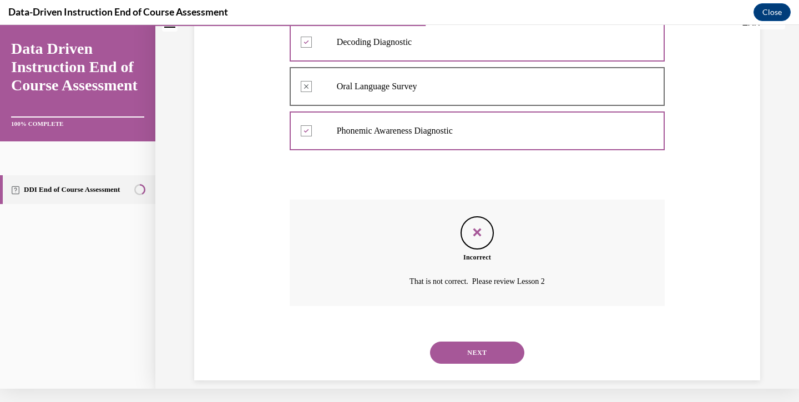
click at [473, 346] on button "NEXT" at bounding box center [477, 353] width 94 height 22
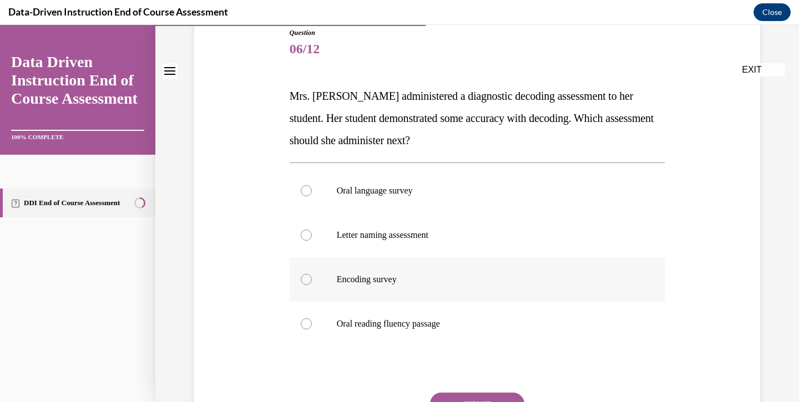
scroll to position [128, 0]
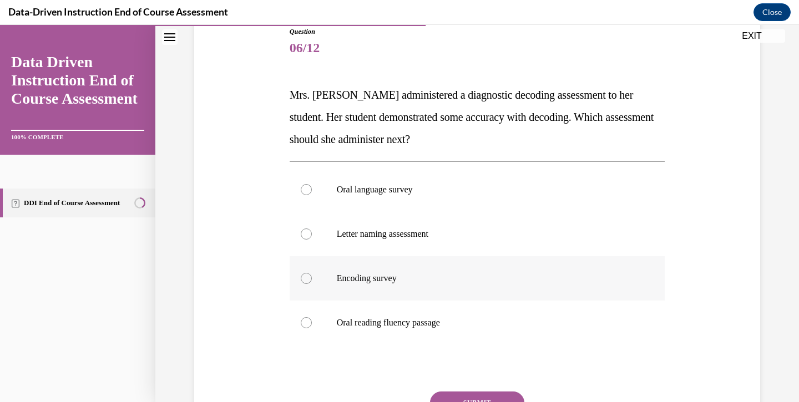
click at [365, 286] on label "Encoding survey" at bounding box center [476, 278] width 375 height 44
click at [312, 284] on input "Encoding survey" at bounding box center [306, 278] width 11 height 11
radio input "true"
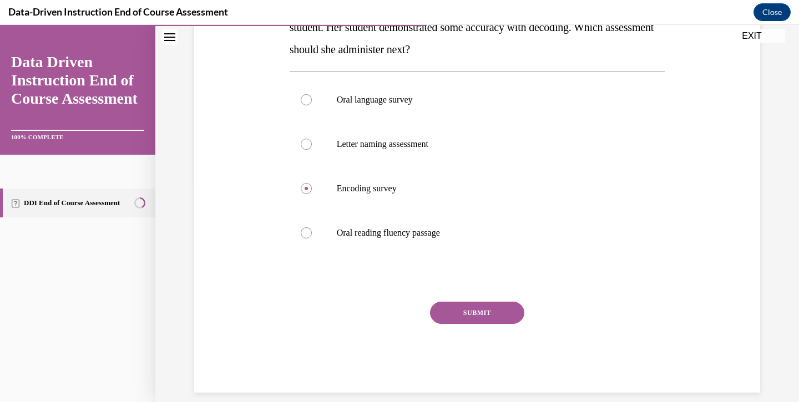
scroll to position [217, 0]
click at [463, 313] on button "SUBMIT" at bounding box center [477, 313] width 94 height 22
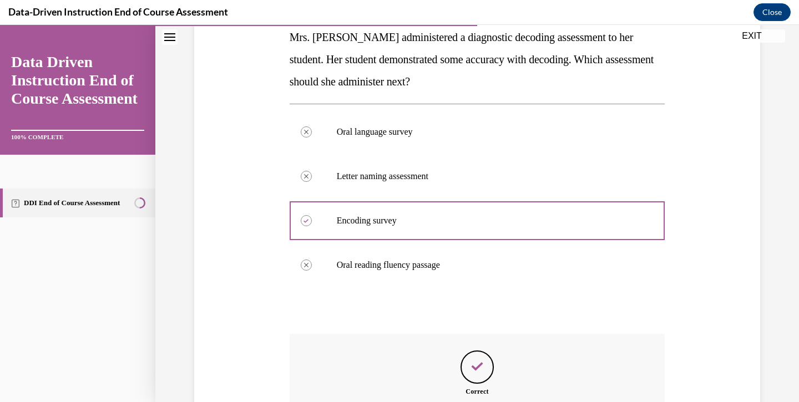
scroll to position [306, 0]
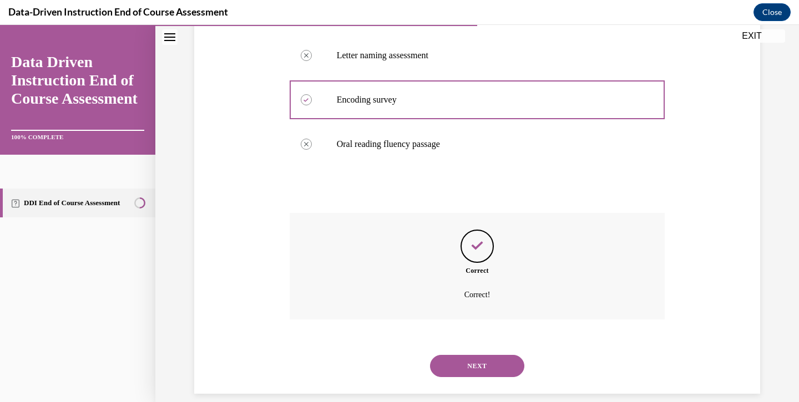
click at [466, 355] on button "NEXT" at bounding box center [477, 366] width 94 height 22
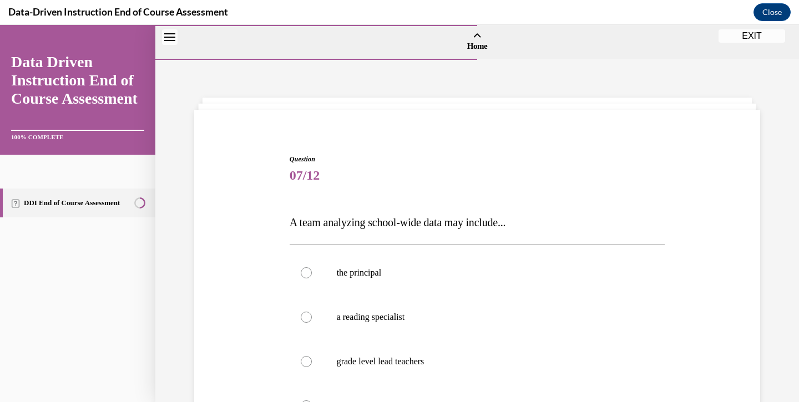
scroll to position [154, 0]
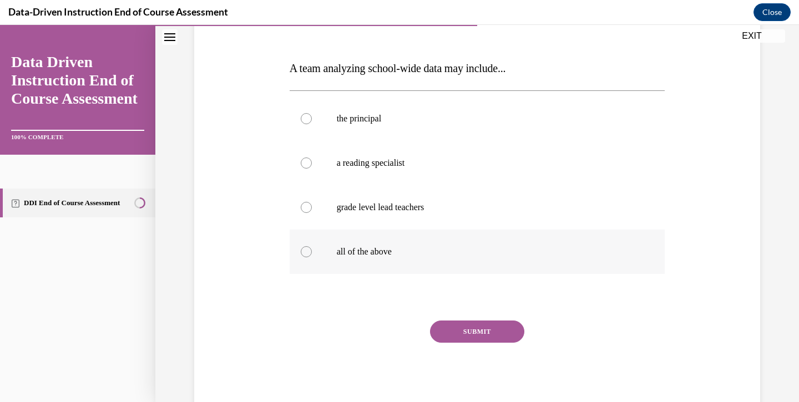
click at [387, 253] on p "all of the above" at bounding box center [487, 251] width 301 height 11
click at [312, 253] on input "all of the above" at bounding box center [306, 251] width 11 height 11
radio input "true"
click at [448, 327] on button "SUBMIT" at bounding box center [477, 332] width 94 height 22
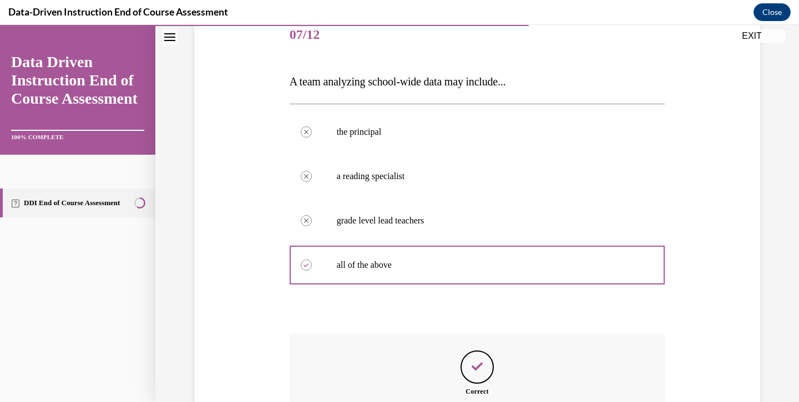
scroll to position [262, 0]
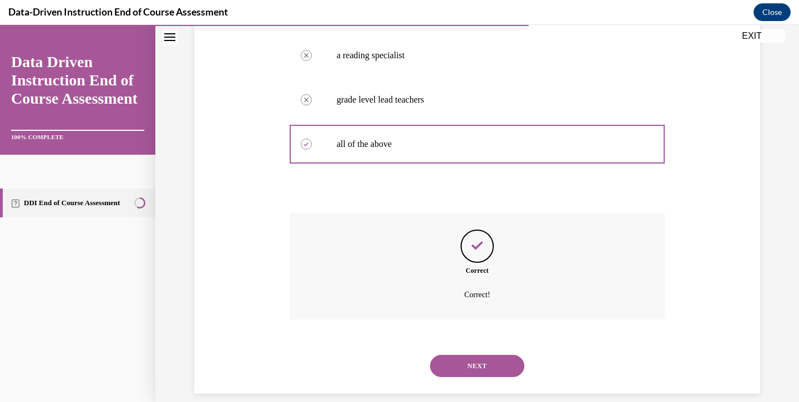
click at [471, 355] on button "NEXT" at bounding box center [477, 366] width 94 height 22
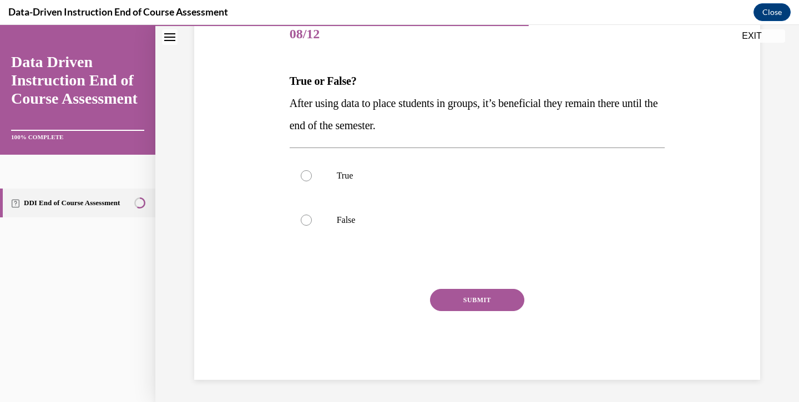
scroll to position [123, 0]
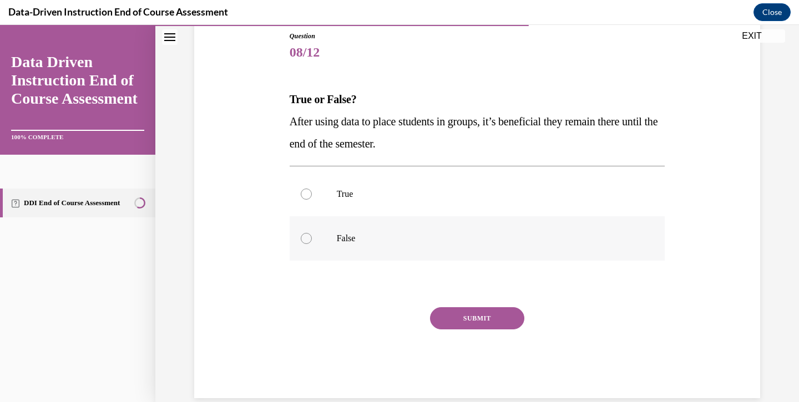
click at [418, 238] on p "False" at bounding box center [487, 238] width 301 height 11
click at [312, 238] on input "False" at bounding box center [306, 238] width 11 height 11
radio input "true"
click at [471, 313] on button "SUBMIT" at bounding box center [477, 318] width 94 height 22
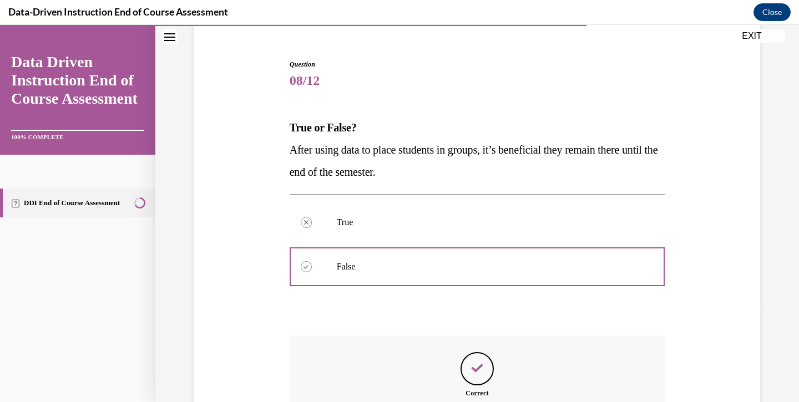
scroll to position [217, 0]
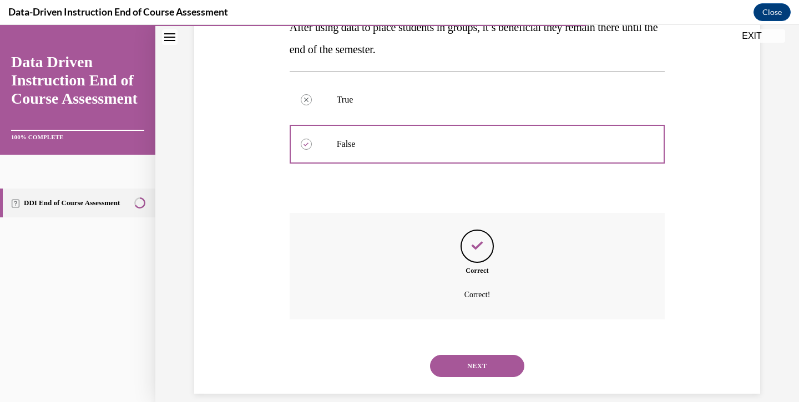
click at [466, 355] on button "NEXT" at bounding box center [477, 366] width 94 height 22
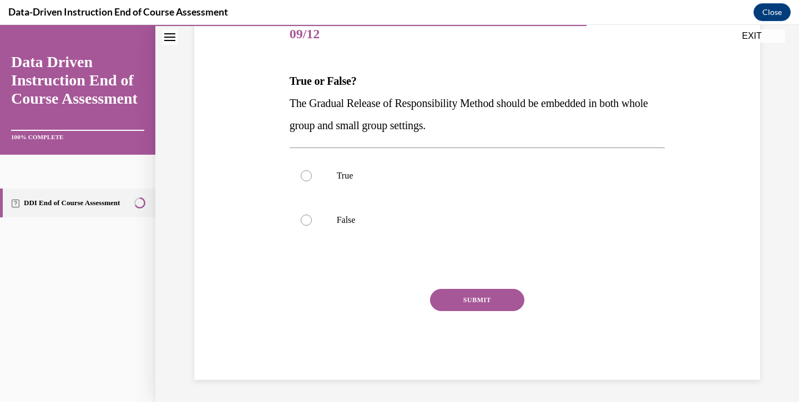
scroll to position [123, 0]
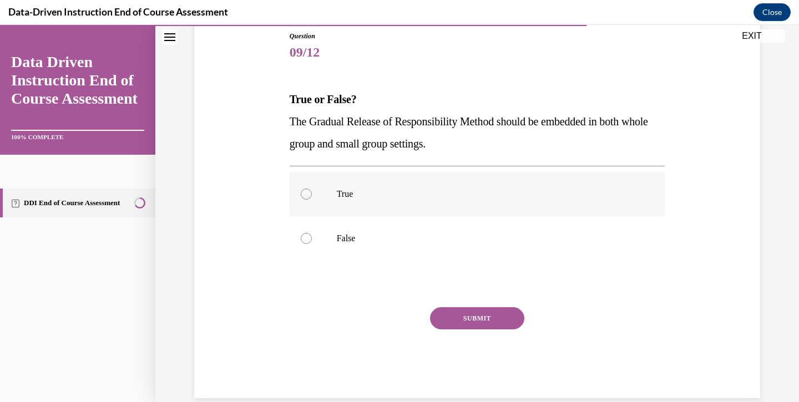
click at [364, 194] on p "True" at bounding box center [487, 194] width 301 height 11
click at [312, 194] on input "True" at bounding box center [306, 194] width 11 height 11
radio input "true"
click at [451, 315] on button "SUBMIT" at bounding box center [477, 318] width 94 height 22
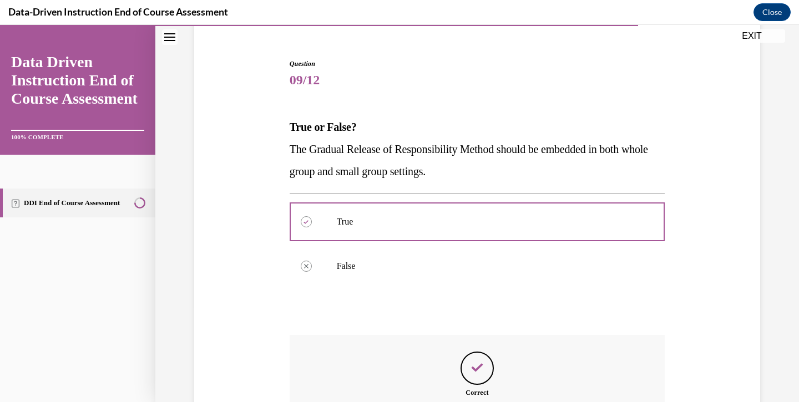
scroll to position [217, 0]
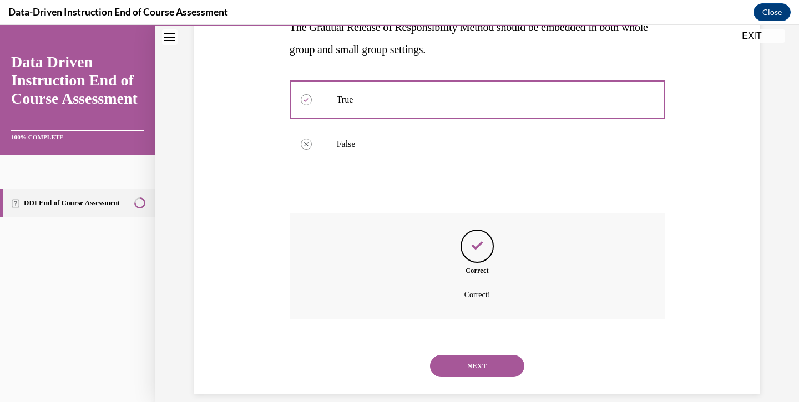
click at [459, 355] on button "NEXT" at bounding box center [477, 366] width 94 height 22
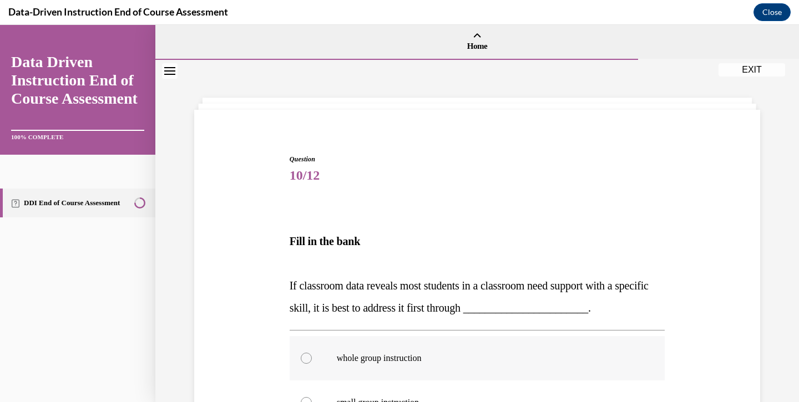
scroll to position [114, 0]
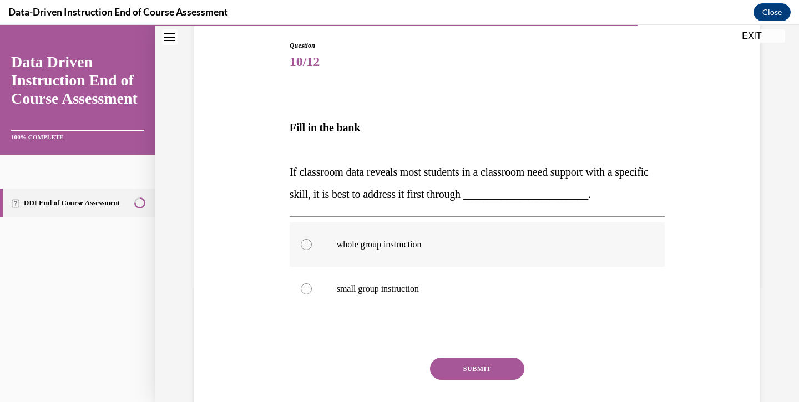
click at [414, 232] on label "whole group instruction" at bounding box center [476, 244] width 375 height 44
click at [312, 239] on input "whole group instruction" at bounding box center [306, 244] width 11 height 11
radio input "true"
click at [453, 364] on button "SUBMIT" at bounding box center [477, 369] width 94 height 22
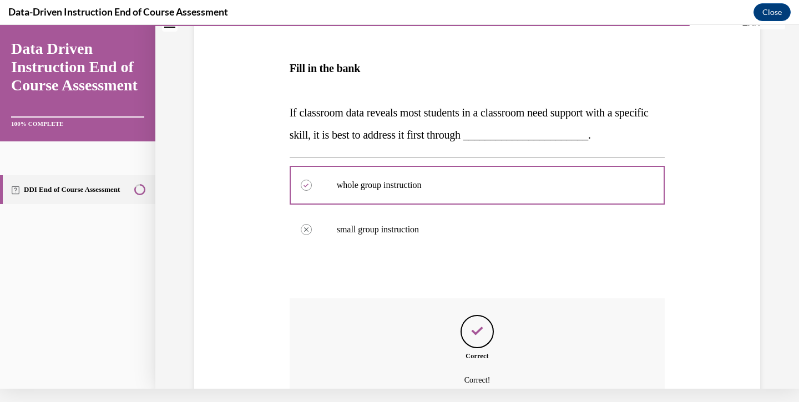
scroll to position [258, 0]
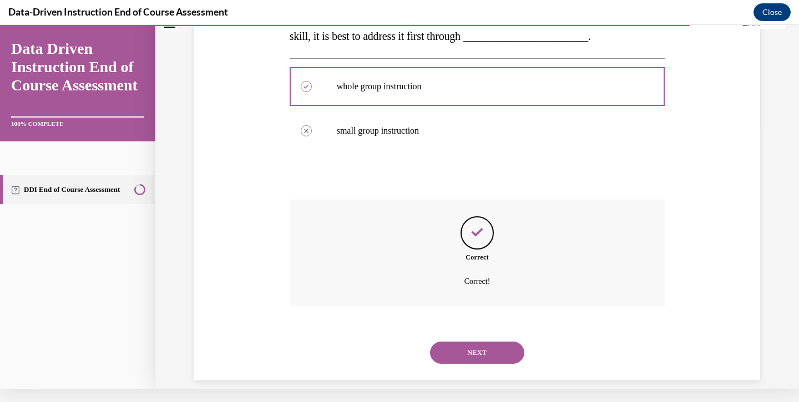
click at [465, 342] on button "NEXT" at bounding box center [477, 353] width 94 height 22
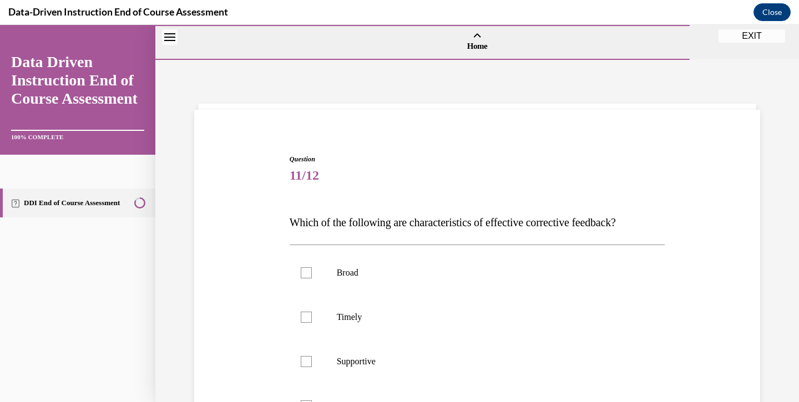
scroll to position [124, 0]
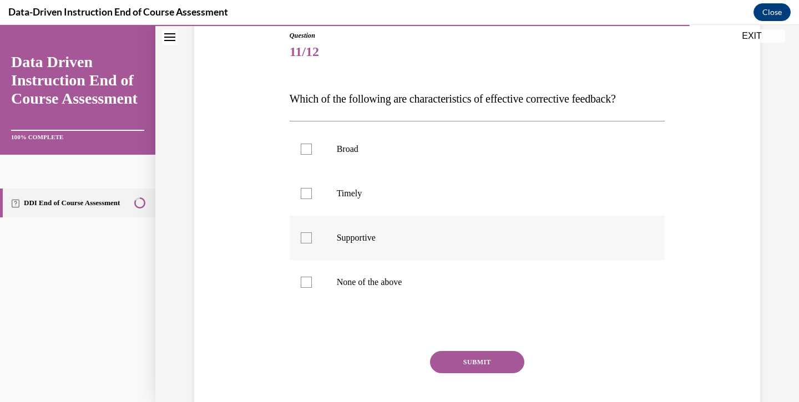
click at [389, 250] on label "Supportive" at bounding box center [476, 238] width 375 height 44
click at [312, 243] on input "Supportive" at bounding box center [306, 237] width 11 height 11
checkbox input "true"
click at [389, 197] on p "Timely" at bounding box center [487, 193] width 301 height 11
click at [312, 197] on input "Timely" at bounding box center [306, 193] width 11 height 11
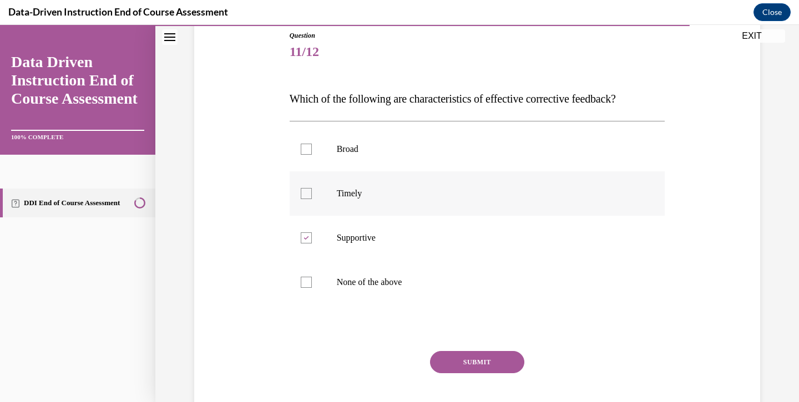
checkbox input "true"
click at [448, 352] on button "SUBMIT" at bounding box center [477, 362] width 94 height 22
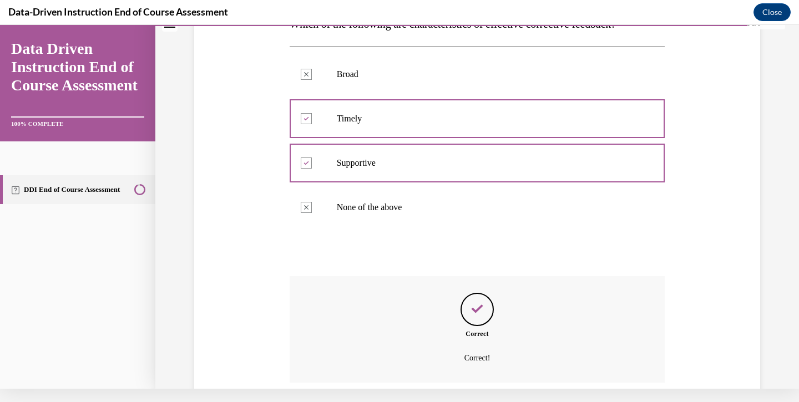
scroll to position [262, 0]
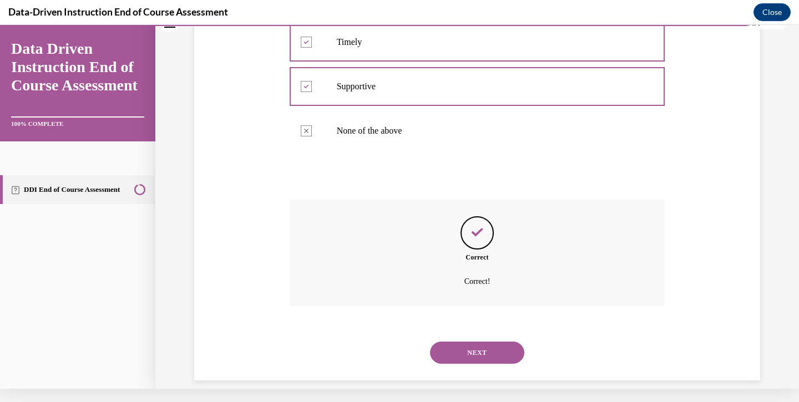
click at [450, 342] on button "NEXT" at bounding box center [477, 353] width 94 height 22
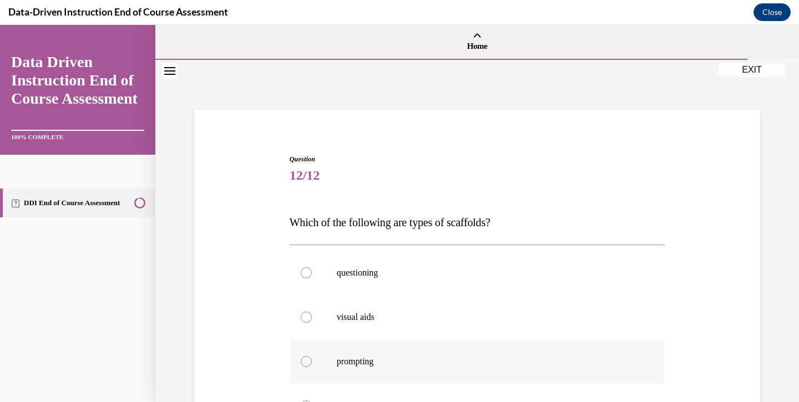
scroll to position [155, 0]
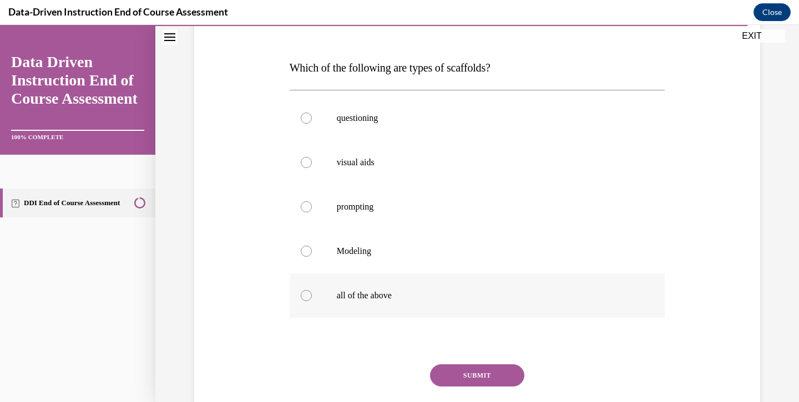
click at [405, 301] on label "all of the above" at bounding box center [476, 295] width 375 height 44
click at [312, 301] on input "all of the above" at bounding box center [306, 295] width 11 height 11
radio input "true"
click at [460, 375] on button "SUBMIT" at bounding box center [477, 375] width 94 height 22
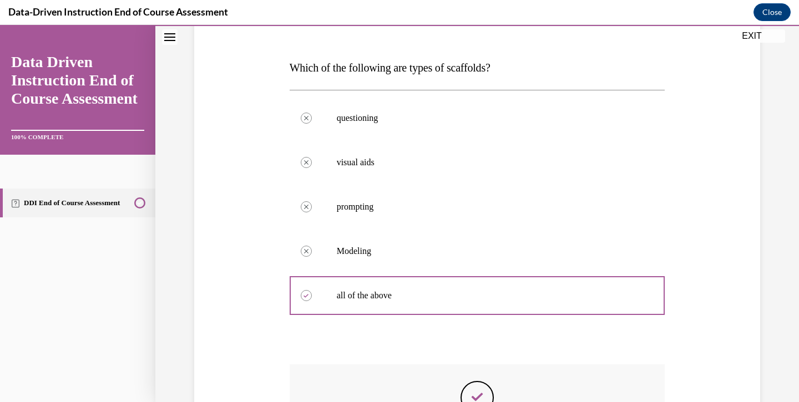
scroll to position [0, 0]
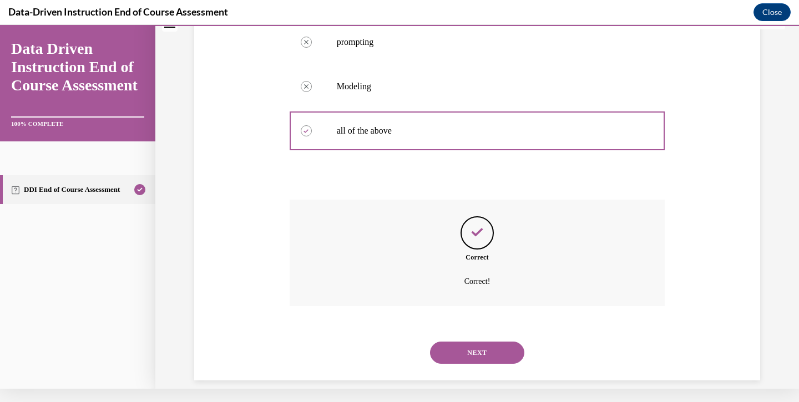
click at [459, 342] on button "NEXT" at bounding box center [477, 353] width 94 height 22
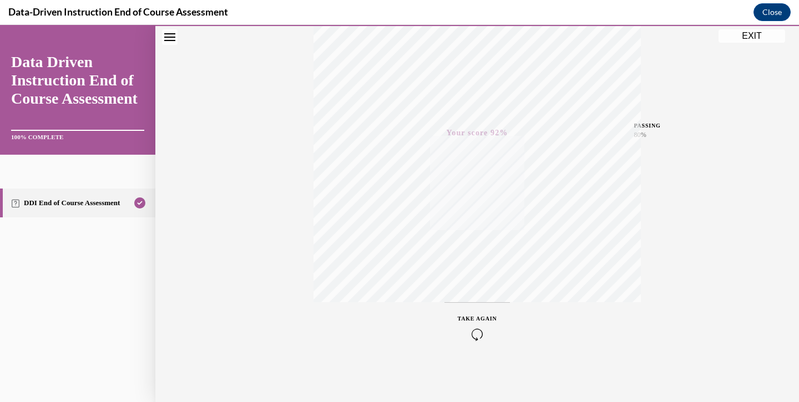
click at [753, 37] on button "EXIT" at bounding box center [751, 35] width 67 height 13
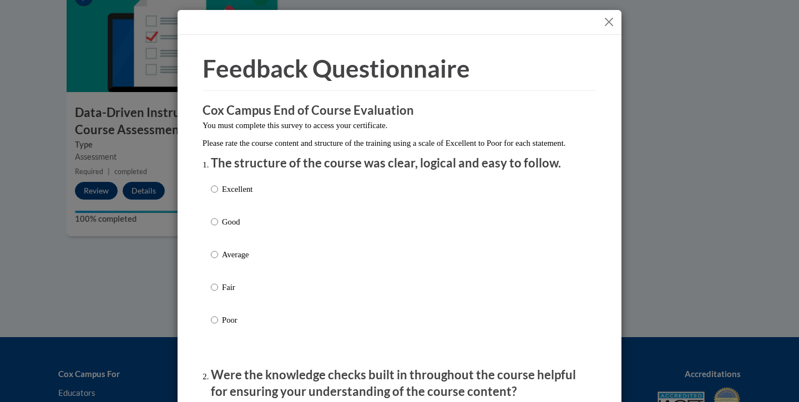
click at [272, 205] on div "Excellent Good Average Fair Poor" at bounding box center [399, 267] width 377 height 181
click at [227, 195] on p "Excellent" at bounding box center [237, 189] width 31 height 12
click at [218, 195] on input "Excellent" at bounding box center [214, 189] width 7 height 12
radio input "true"
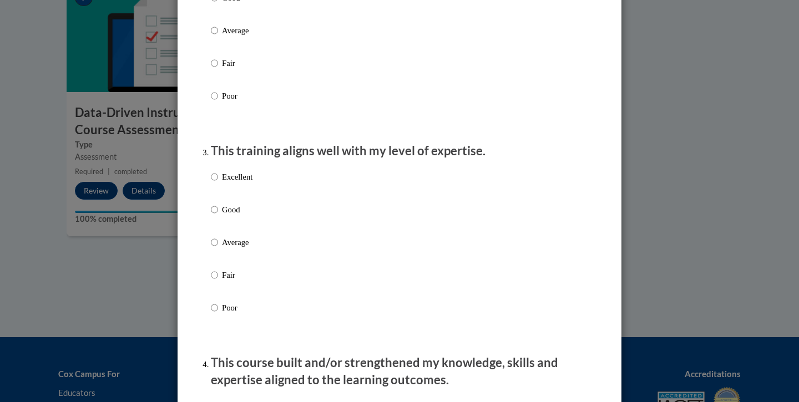
scroll to position [330, 0]
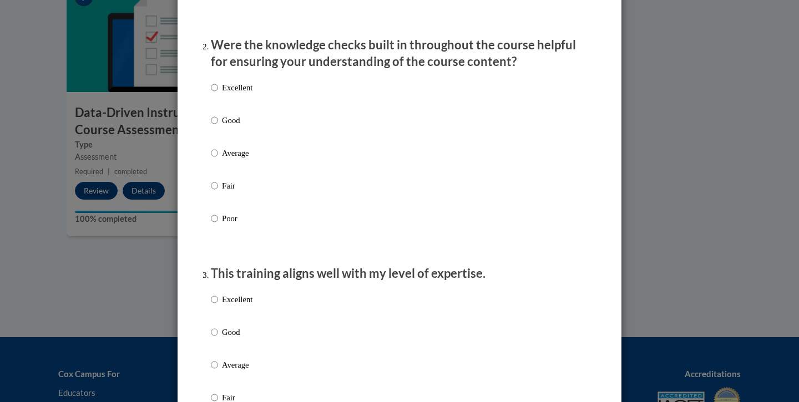
click at [216, 94] on input "Excellent" at bounding box center [214, 88] width 7 height 12
radio input "true"
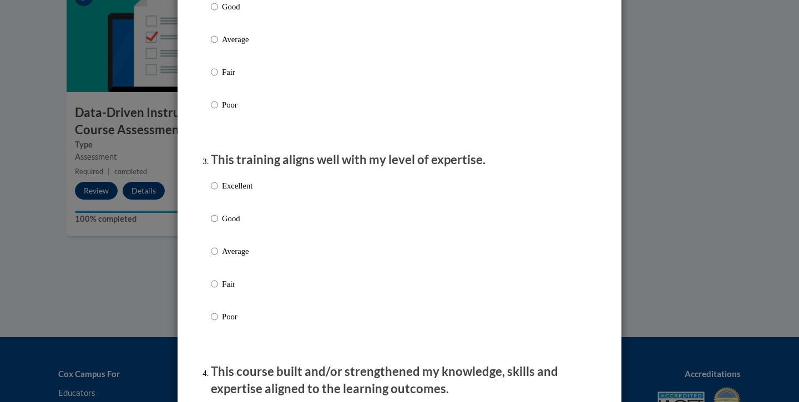
scroll to position [522, 0]
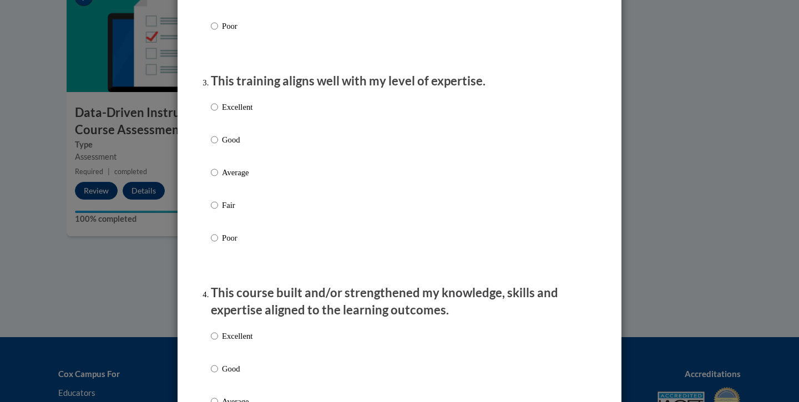
click at [214, 113] on input "Excellent" at bounding box center [214, 107] width 7 height 12
radio input "true"
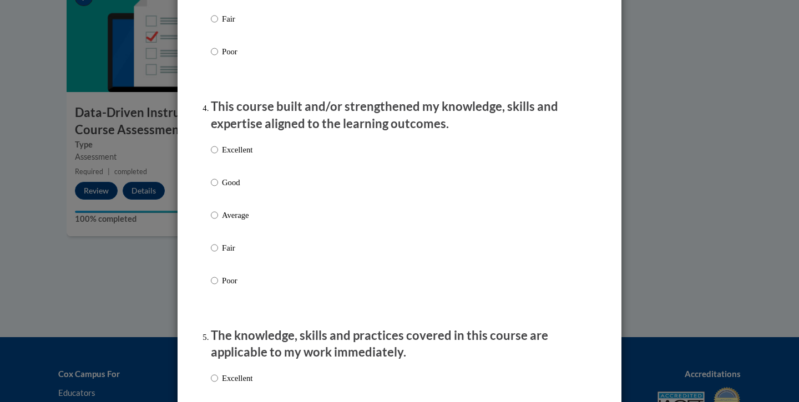
scroll to position [720, 0]
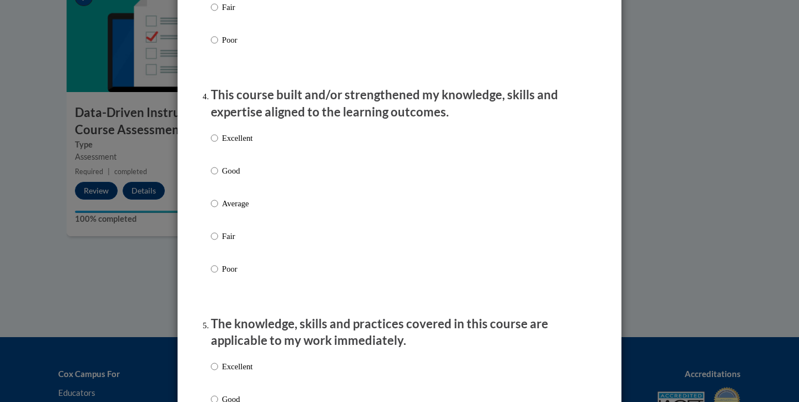
click at [232, 144] on p "Excellent" at bounding box center [237, 138] width 31 height 12
click at [218, 144] on input "Excellent" at bounding box center [214, 138] width 7 height 12
radio input "true"
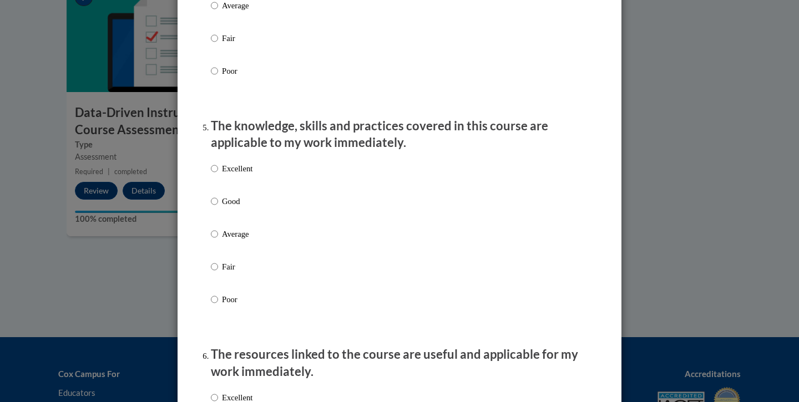
scroll to position [1034, 0]
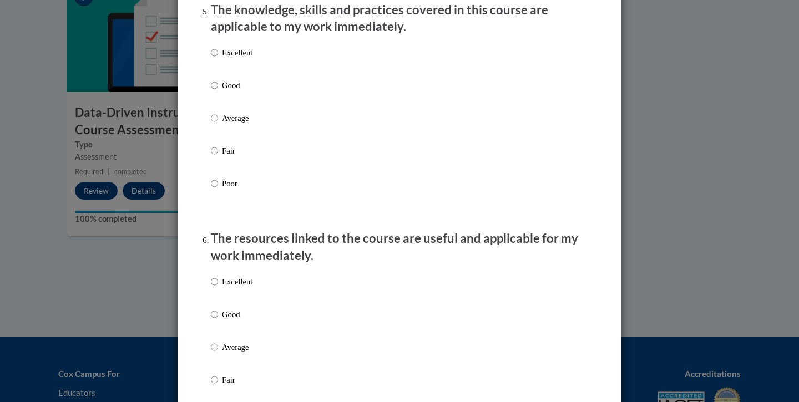
click at [214, 56] on input "Excellent" at bounding box center [214, 53] width 7 height 12
radio input "true"
click at [222, 288] on p "Excellent" at bounding box center [237, 282] width 31 height 12
click at [218, 288] on input "Excellent" at bounding box center [214, 282] width 7 height 12
radio input "true"
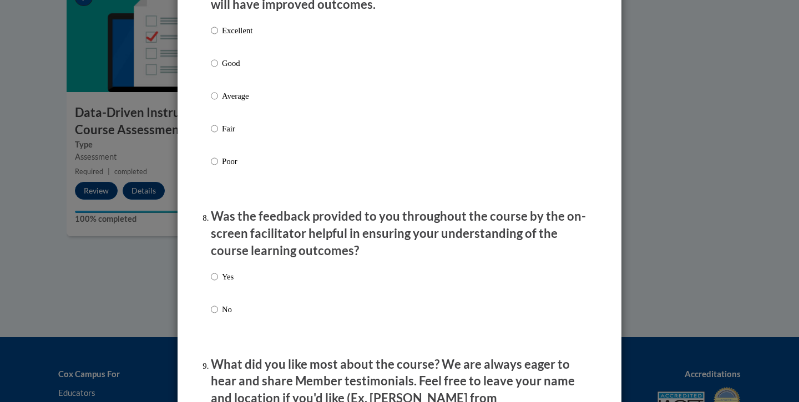
scroll to position [1537, 0]
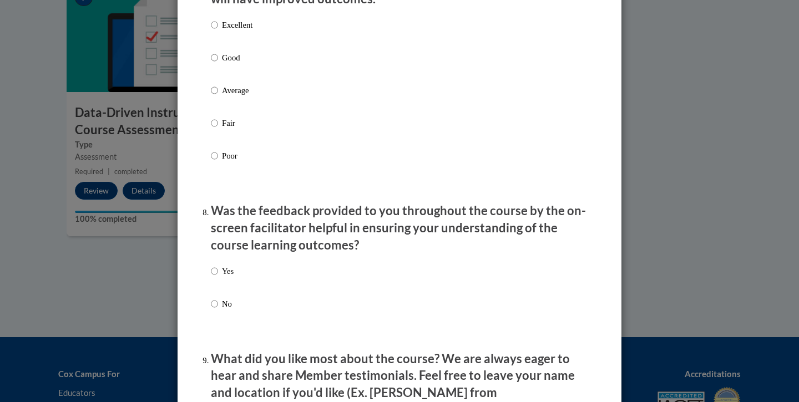
click at [214, 29] on input "Excellent" at bounding box center [214, 25] width 7 height 12
radio input "true"
click at [218, 274] on label "Yes" at bounding box center [222, 280] width 23 height 30
click at [218, 274] on input "Yes" at bounding box center [214, 271] width 7 height 12
radio input "true"
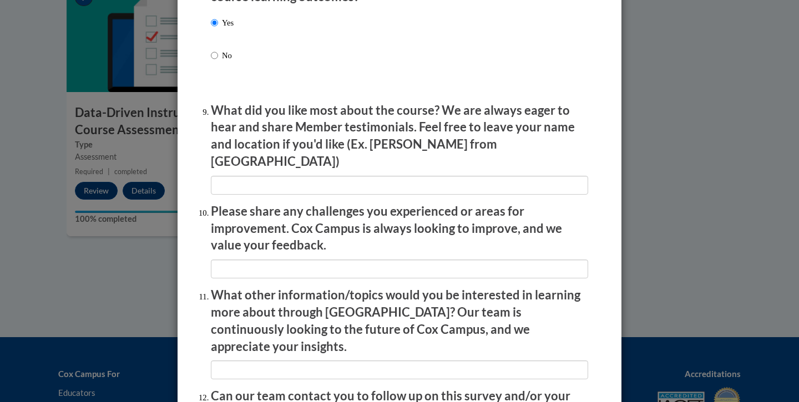
scroll to position [1868, 0]
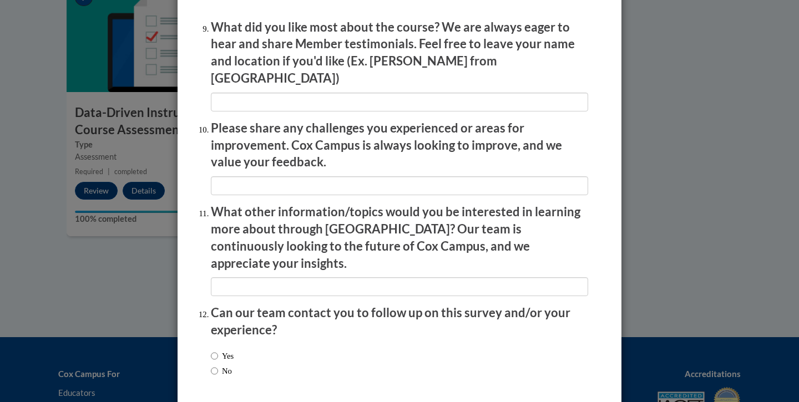
click at [215, 365] on input "No" at bounding box center [214, 371] width 7 height 12
radio input "true"
